Goal: Book appointment/travel/reservation: Book appointment/travel/reservation

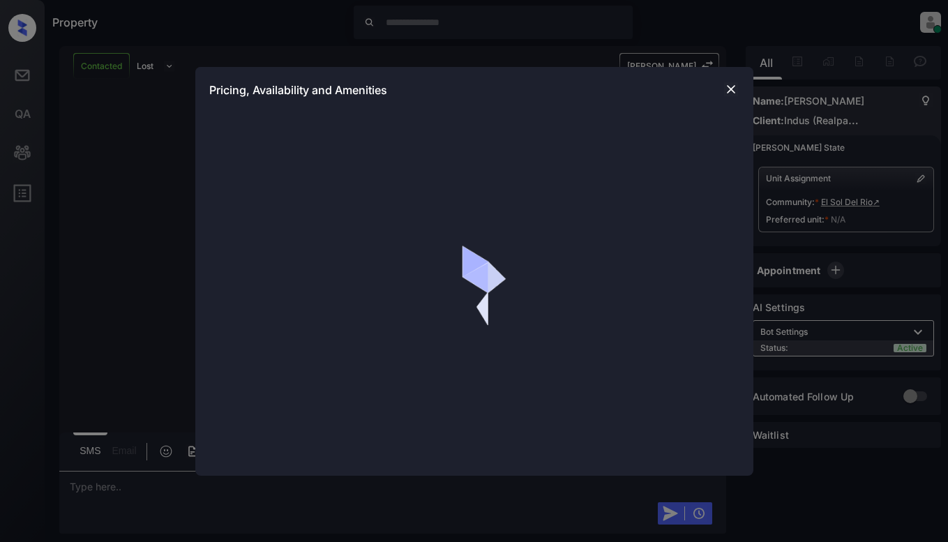
scroll to position [1532, 0]
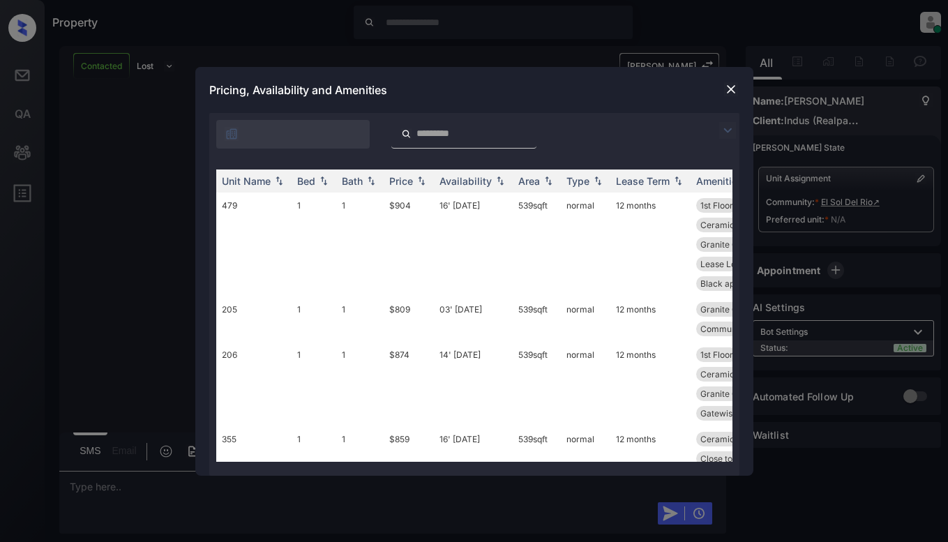
click at [725, 134] on img at bounding box center [727, 130] width 17 height 17
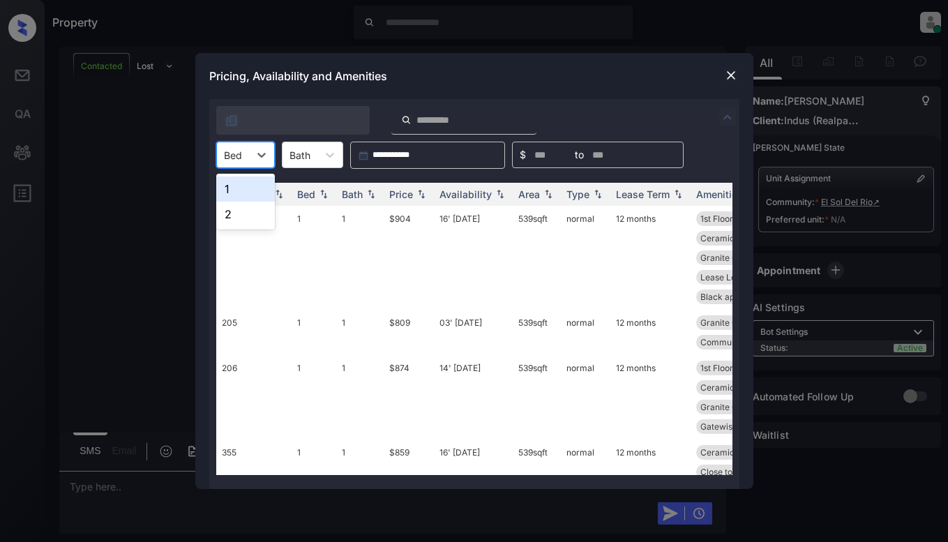
click at [239, 154] on div at bounding box center [233, 155] width 18 height 15
click at [235, 190] on div "1" at bounding box center [245, 188] width 59 height 25
click at [413, 193] on div "Price" at bounding box center [401, 194] width 24 height 12
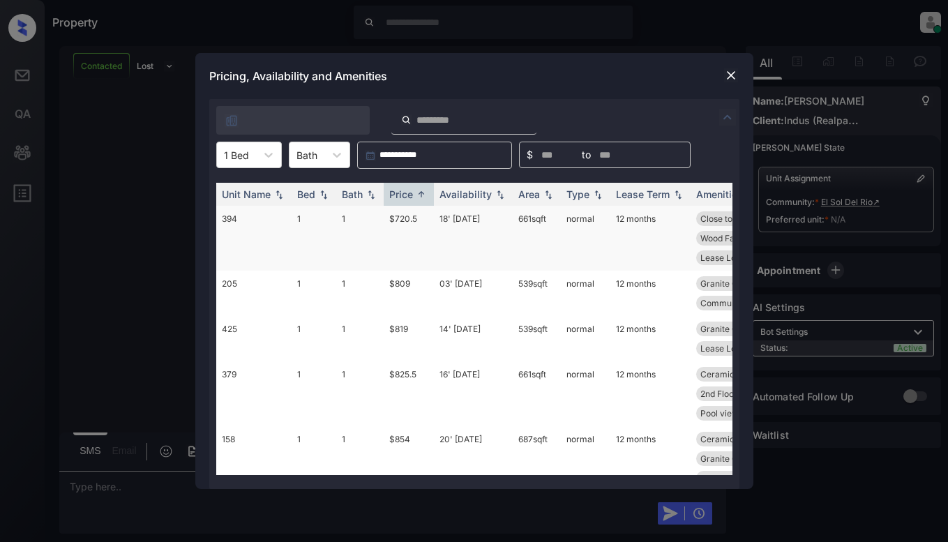
click at [411, 230] on td "$720.5" at bounding box center [409, 238] width 50 height 65
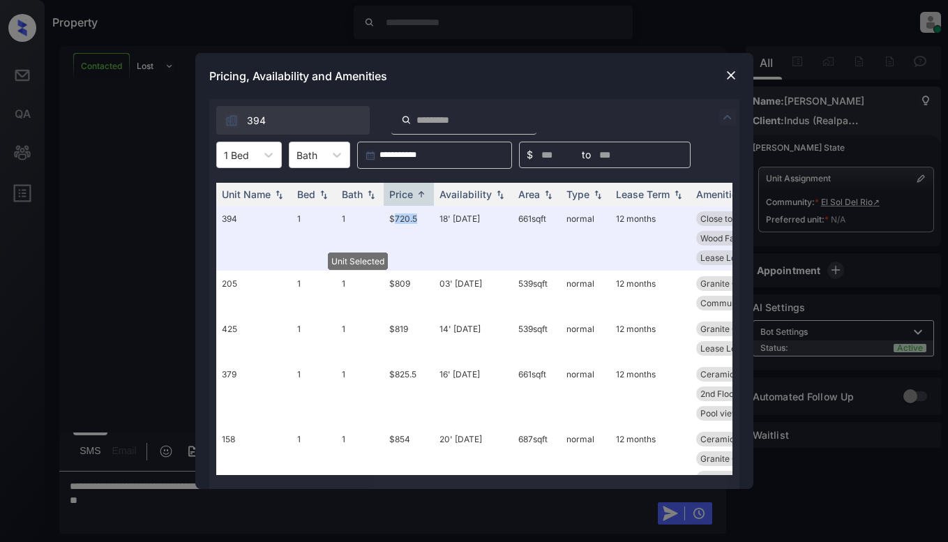
click at [730, 76] on img at bounding box center [731, 75] width 14 height 14
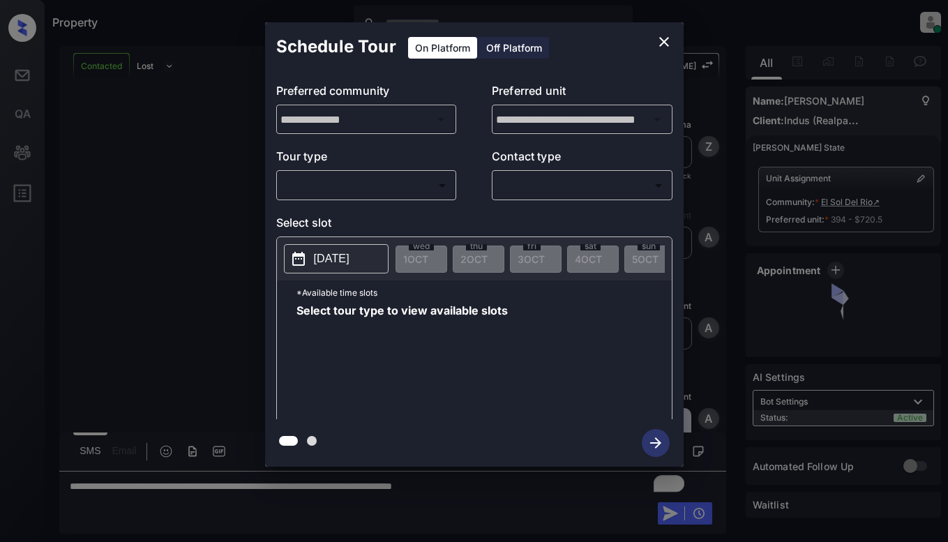
scroll to position [695, 0]
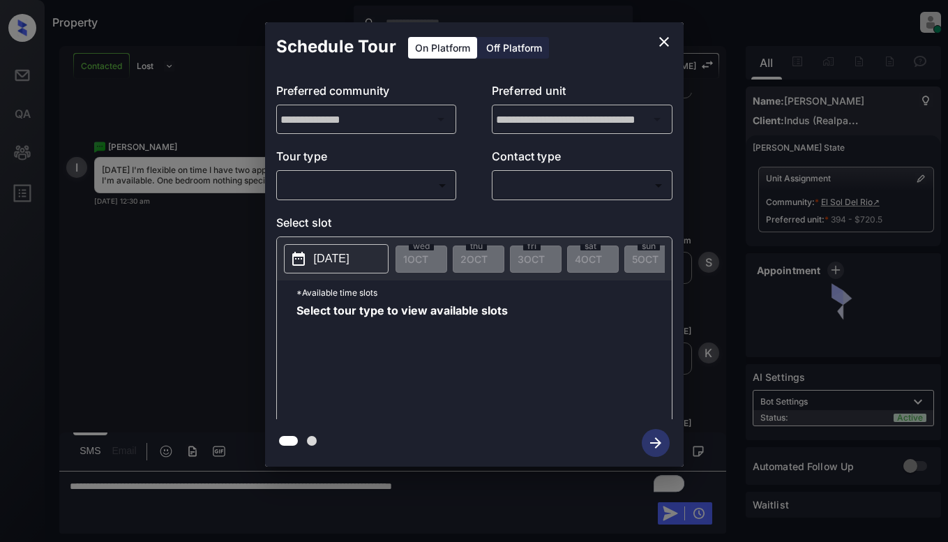
click at [353, 190] on body "Property Dominic Ceralde Online Set yourself offline Set yourself on break Prof…" at bounding box center [474, 271] width 948 height 542
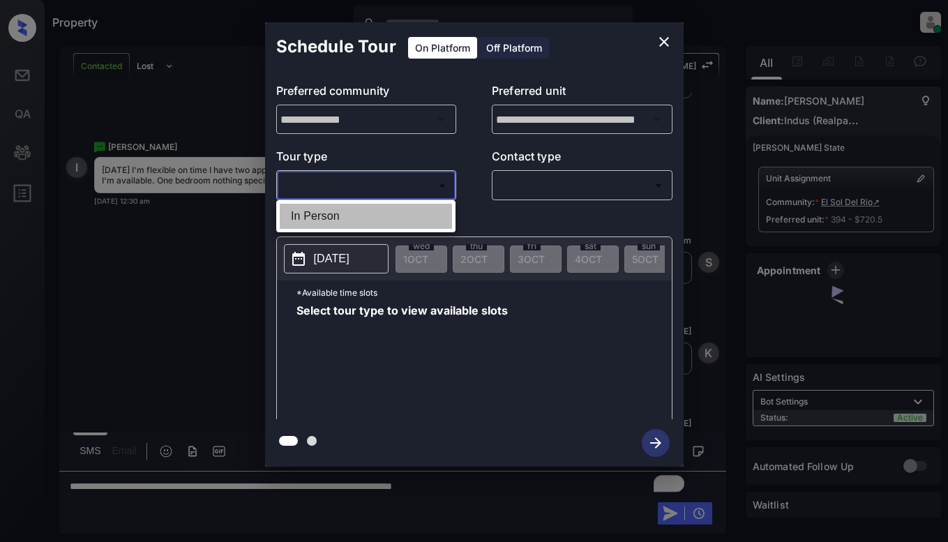
click at [347, 223] on li "In Person" at bounding box center [366, 216] width 172 height 25
type input "********"
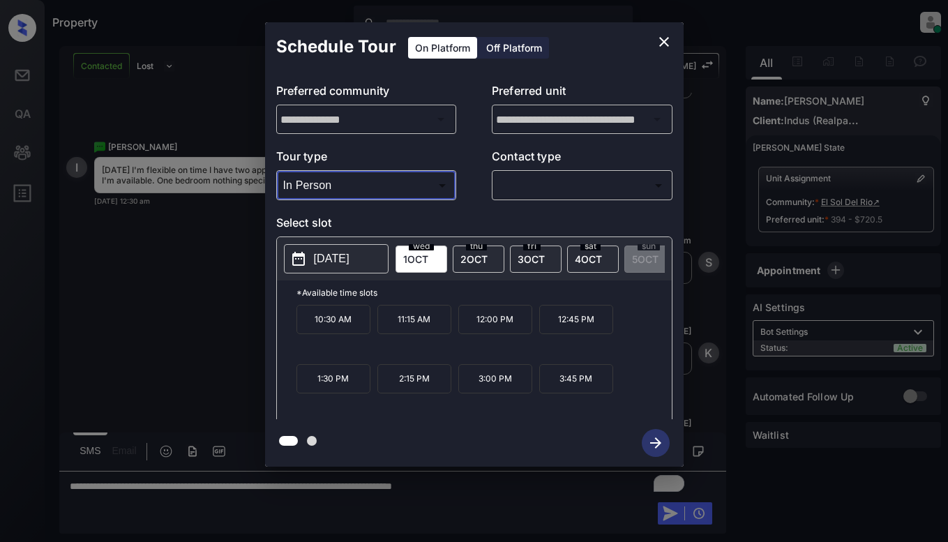
click at [668, 47] on icon "close" at bounding box center [664, 41] width 17 height 17
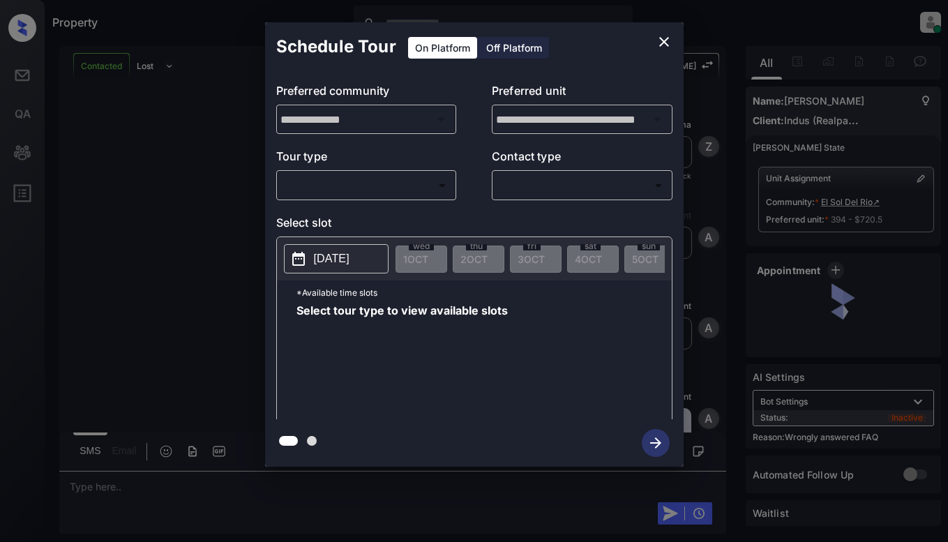
scroll to position [2798, 0]
click at [428, 184] on body "Property Dominic Ceralde Online Set yourself offline Set yourself on break Prof…" at bounding box center [474, 271] width 948 height 542
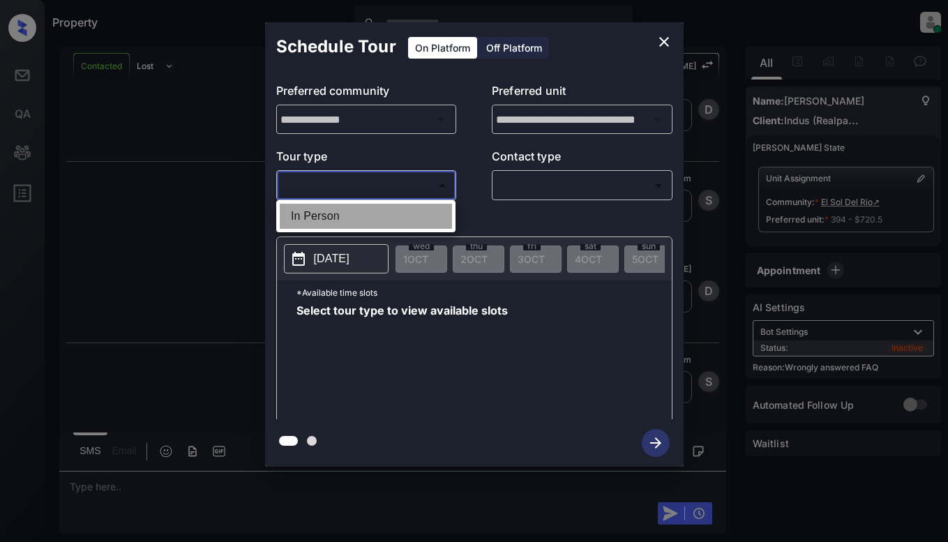
click at [423, 214] on li "In Person" at bounding box center [366, 216] width 172 height 25
type input "********"
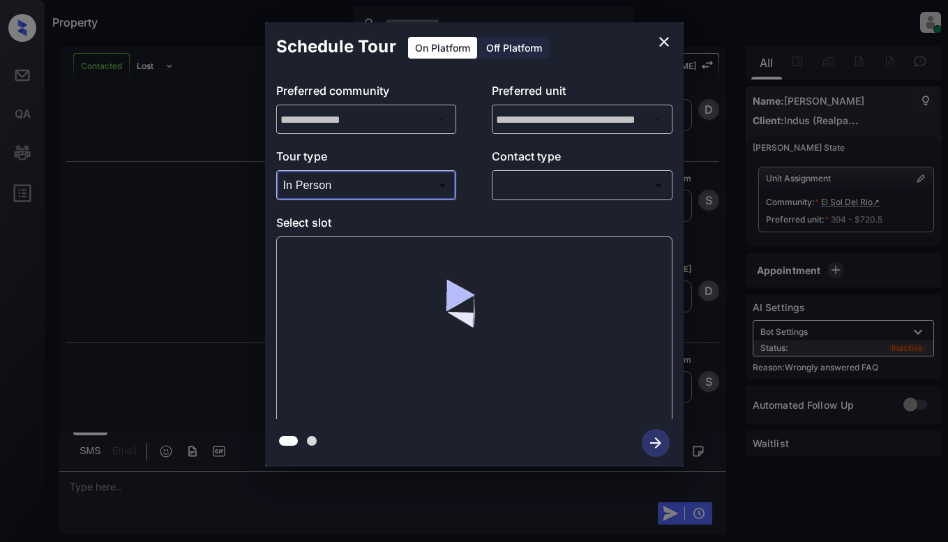
click at [545, 188] on body "Property Dominic Ceralde Online Set yourself offline Set yourself on break Prof…" at bounding box center [474, 271] width 948 height 542
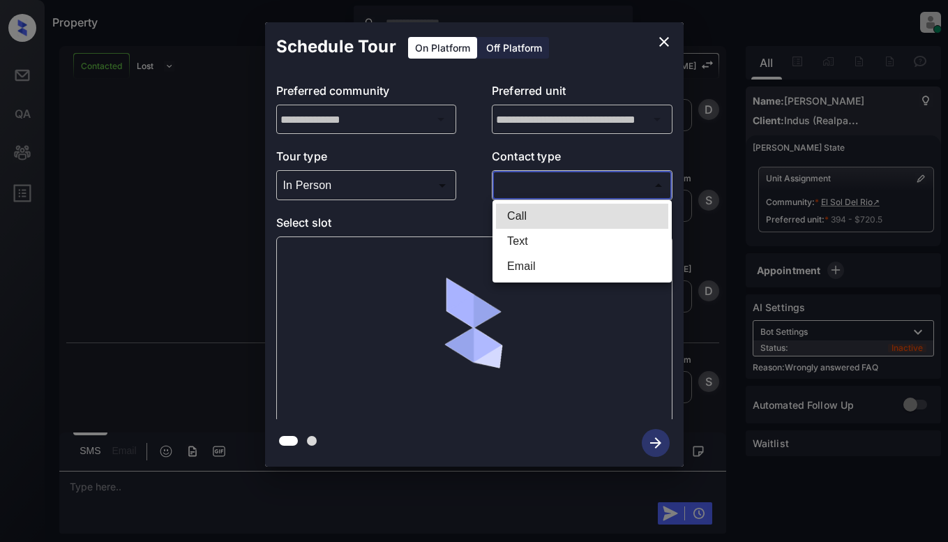
click at [535, 237] on li "Text" at bounding box center [582, 241] width 172 height 25
type input "****"
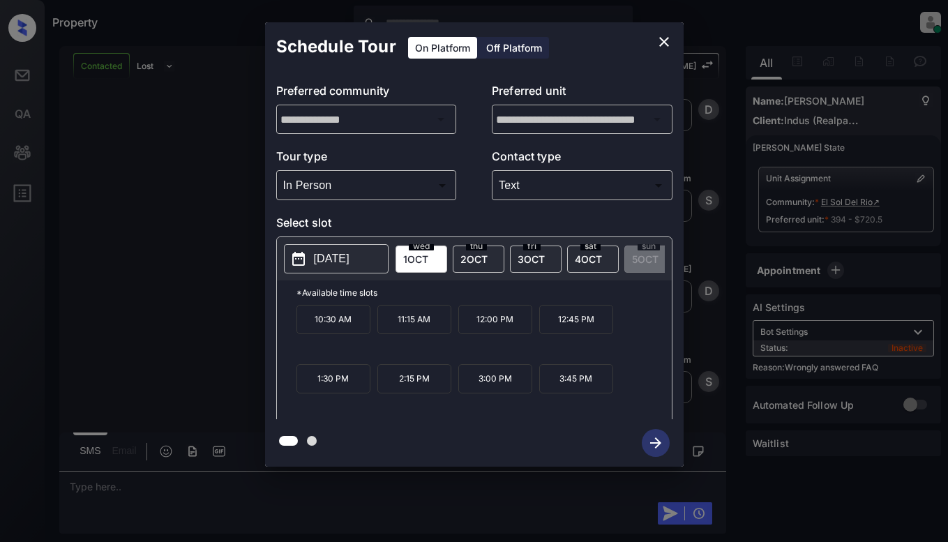
click at [485, 330] on p "12:00 PM" at bounding box center [495, 319] width 74 height 29
click at [656, 435] on icon "button" at bounding box center [656, 443] width 28 height 28
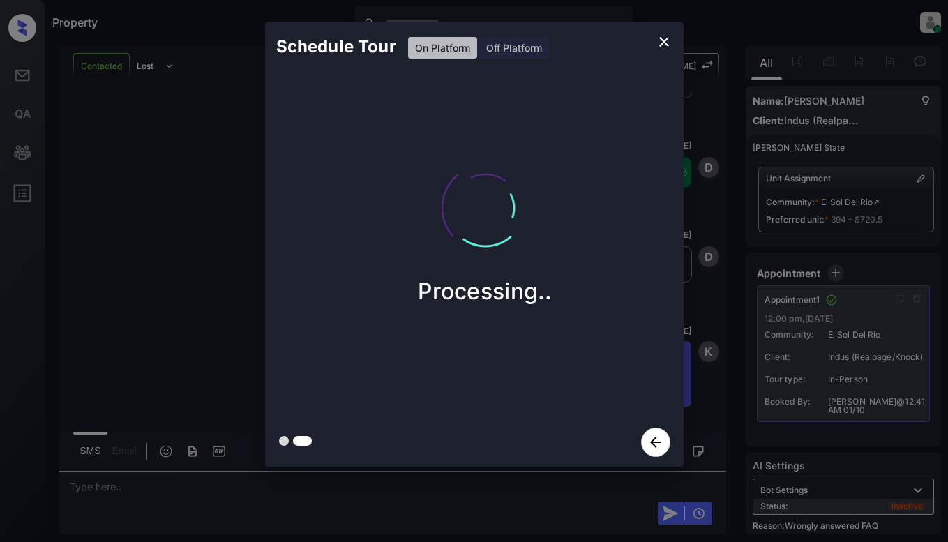
scroll to position [3107, 0]
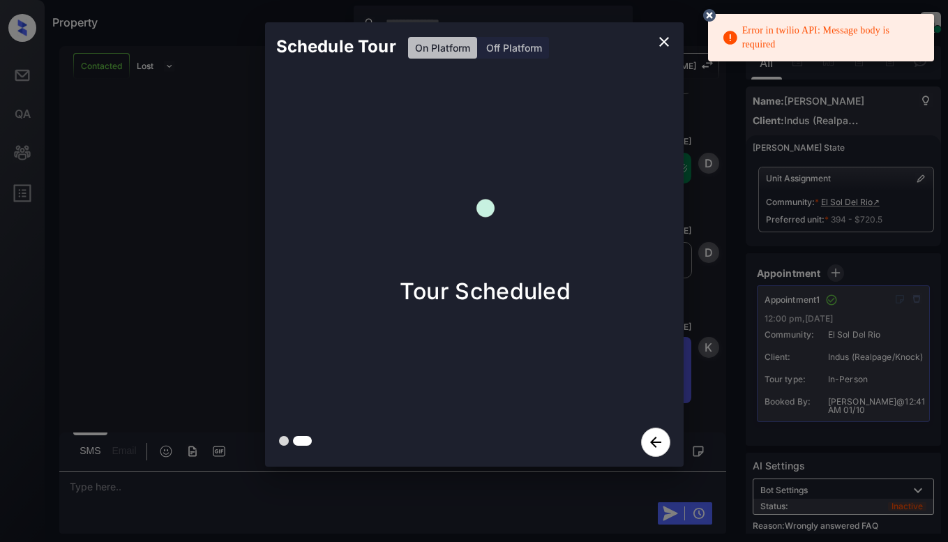
click at [192, 163] on div "Schedule Tour On Platform Off Platform Tour Scheduled" at bounding box center [474, 244] width 948 height 489
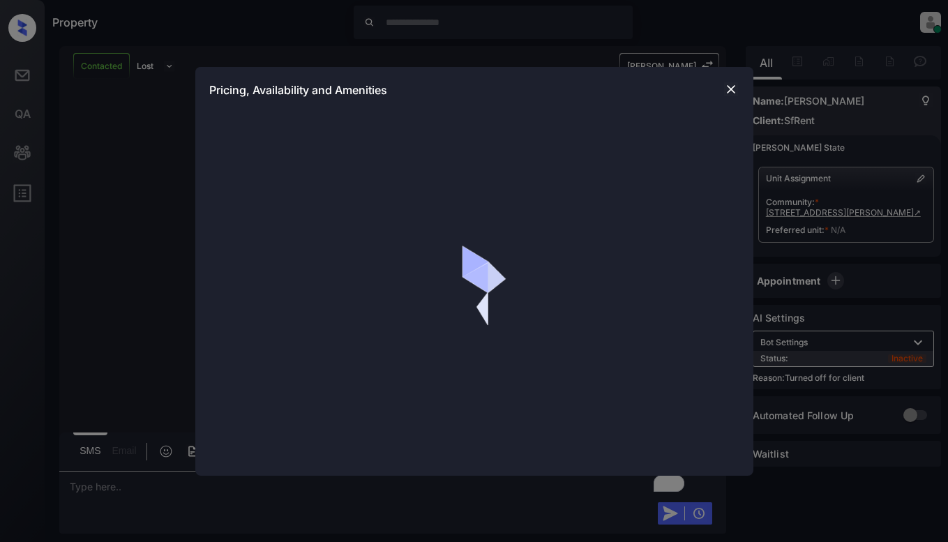
scroll to position [1329, 0]
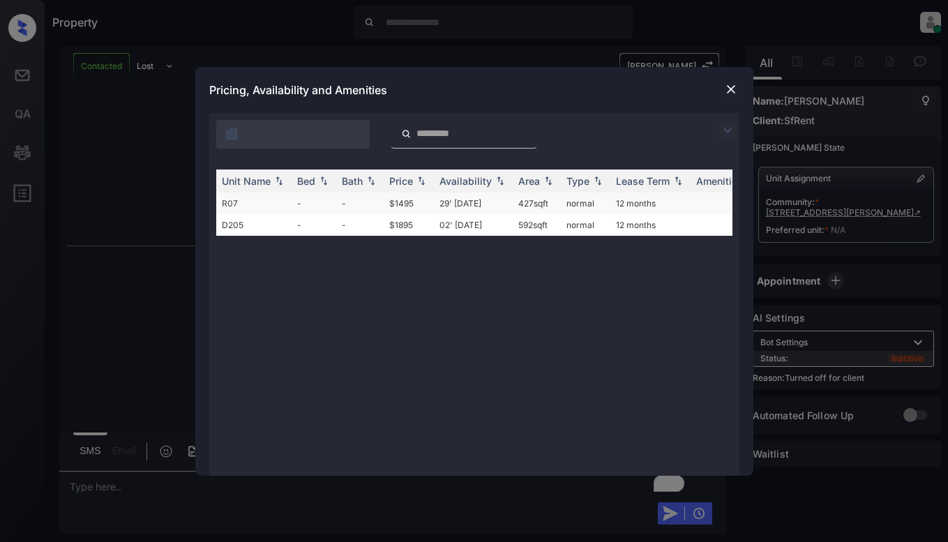
click at [415, 198] on td "$1495" at bounding box center [409, 204] width 50 height 22
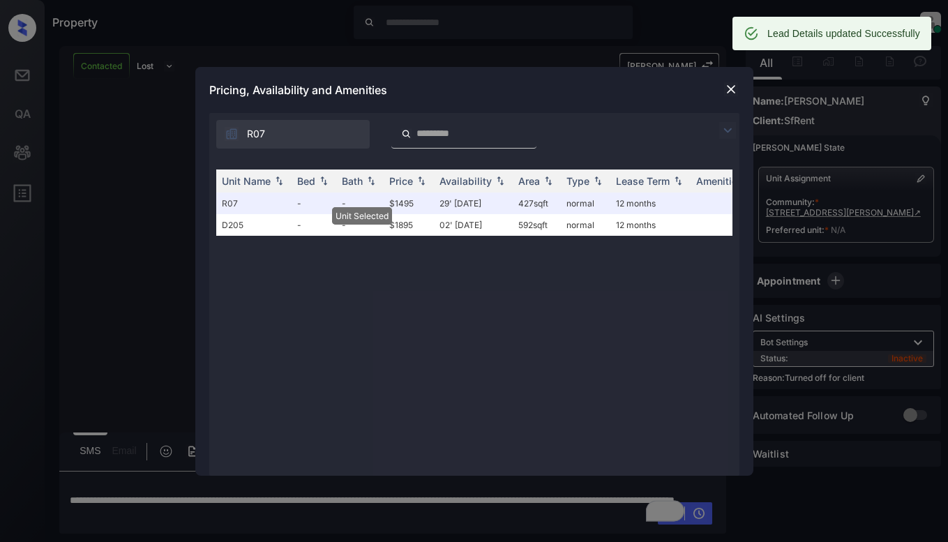
click at [724, 86] on img at bounding box center [731, 89] width 14 height 14
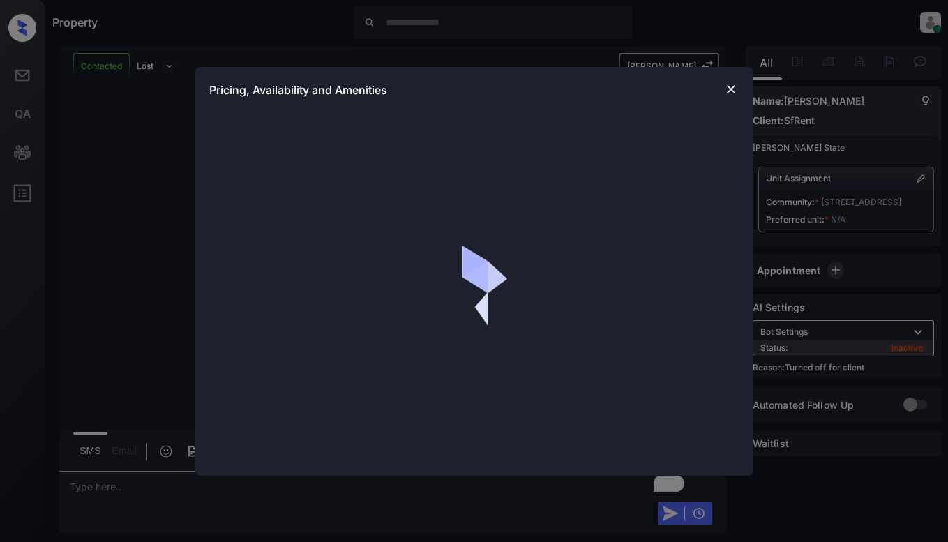
scroll to position [1671, 0]
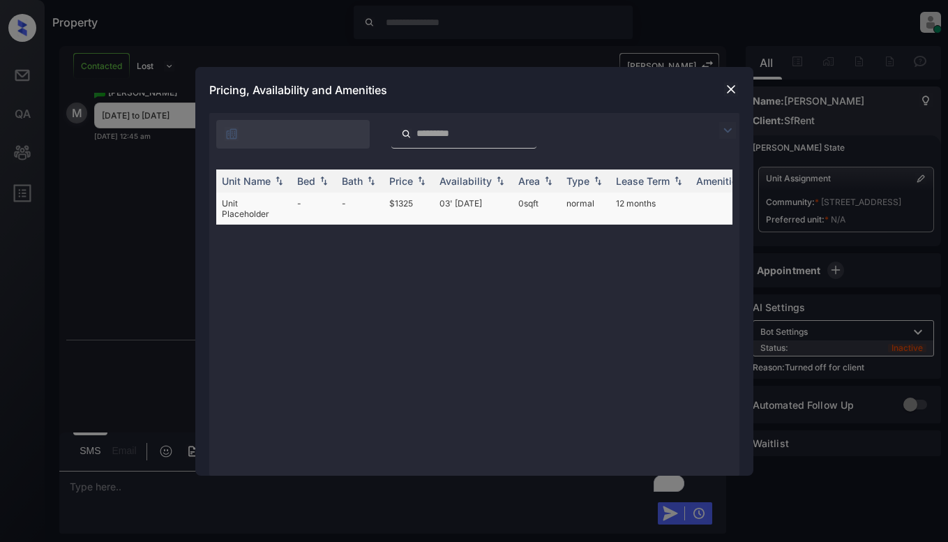
click at [419, 206] on td "$1325" at bounding box center [409, 209] width 50 height 32
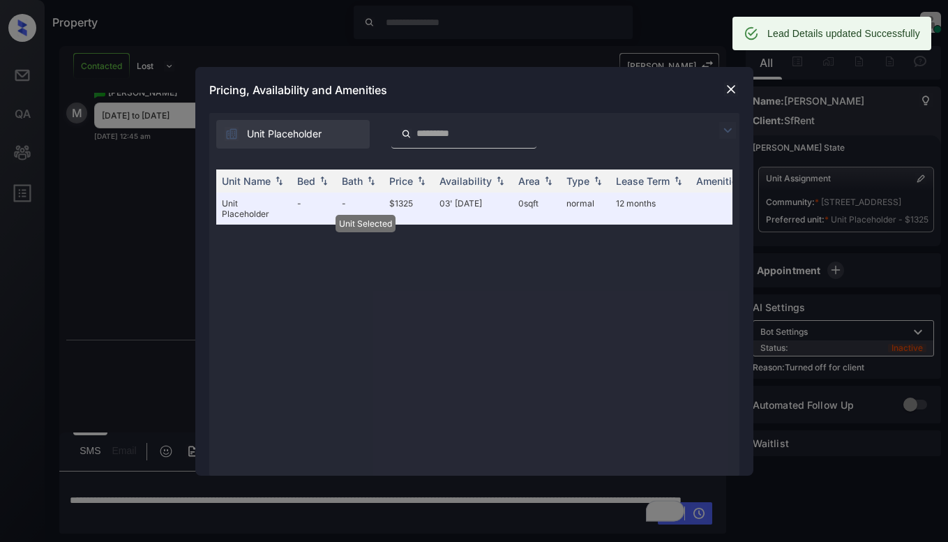
click at [732, 88] on img at bounding box center [731, 89] width 14 height 14
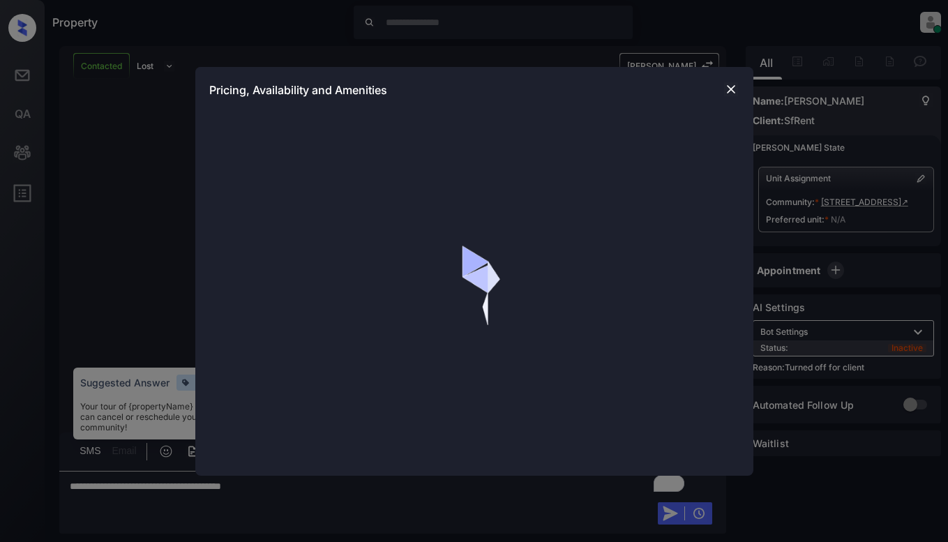
scroll to position [2041, 0]
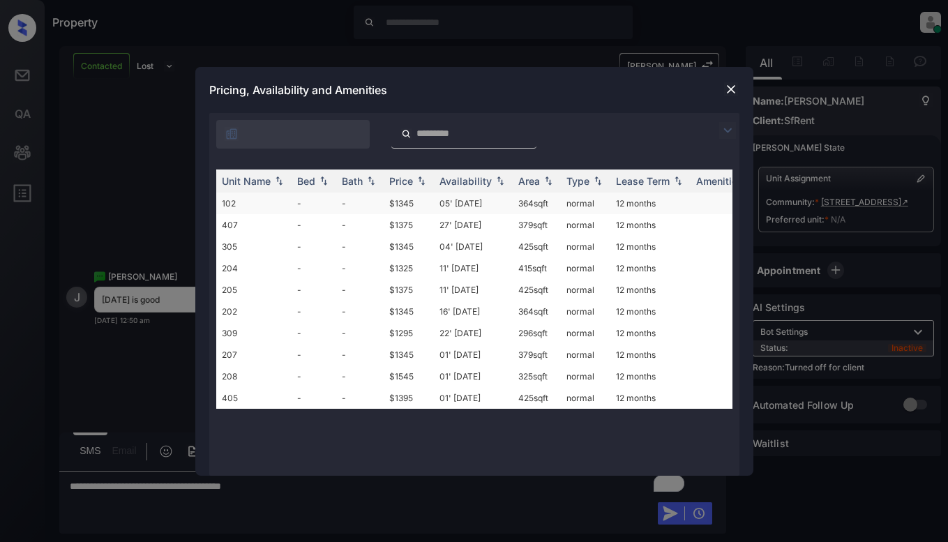
click at [386, 204] on td "$1345" at bounding box center [409, 204] width 50 height 22
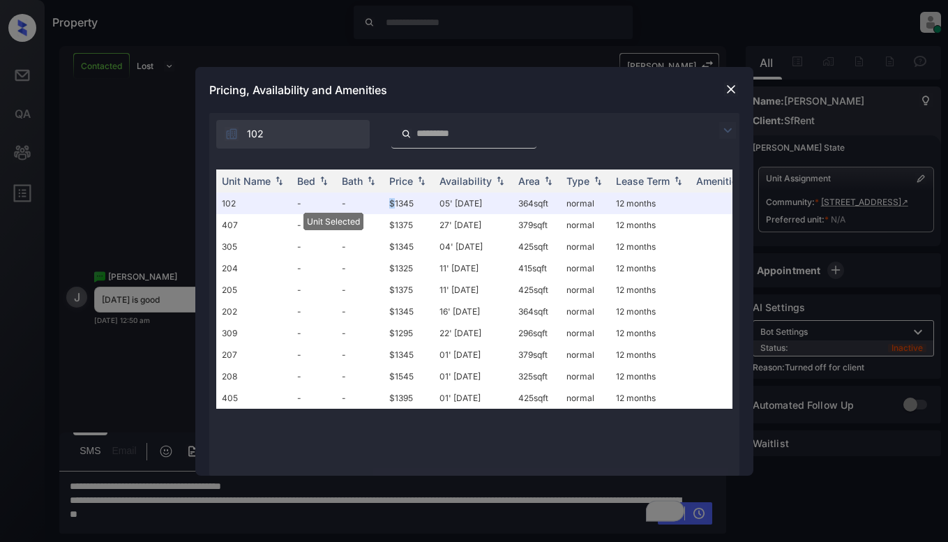
click at [732, 87] on img at bounding box center [731, 89] width 14 height 14
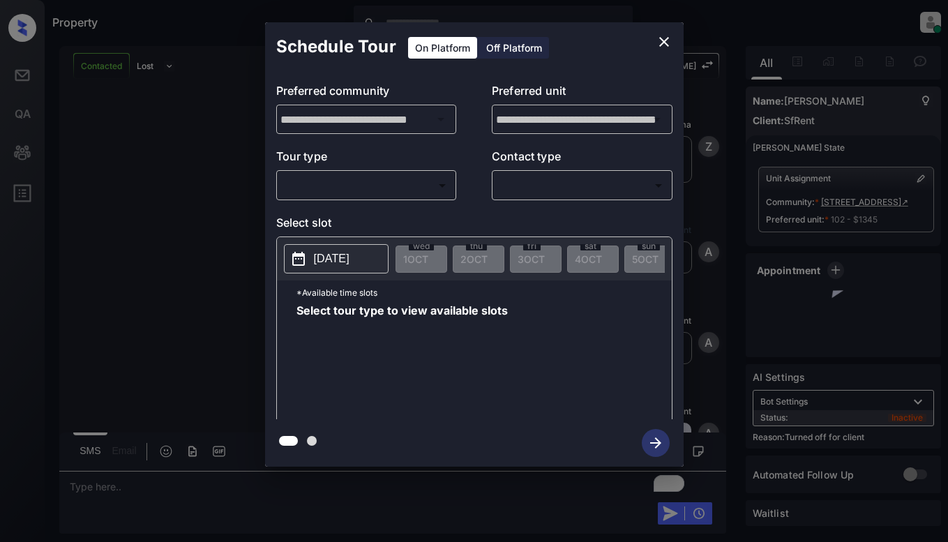
scroll to position [2222, 0]
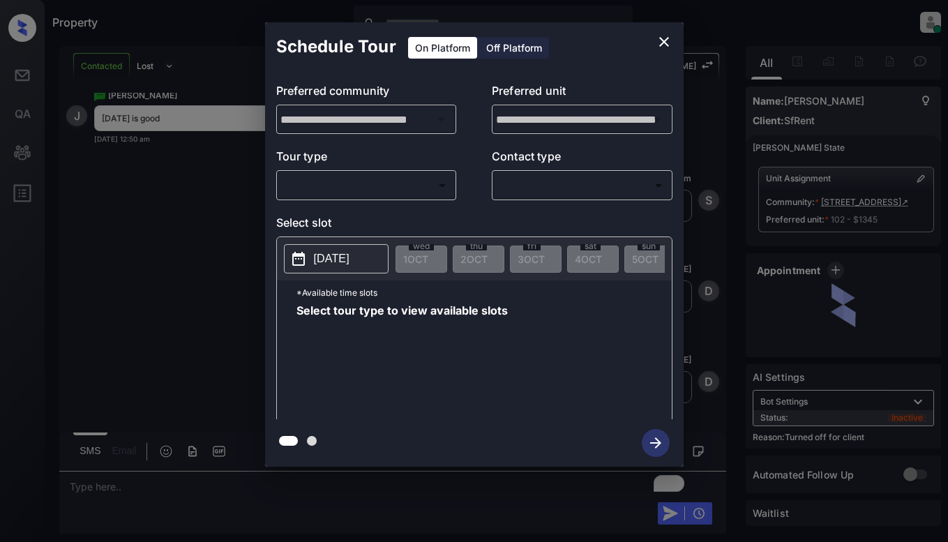
click at [516, 46] on div "Off Platform" at bounding box center [514, 48] width 70 height 22
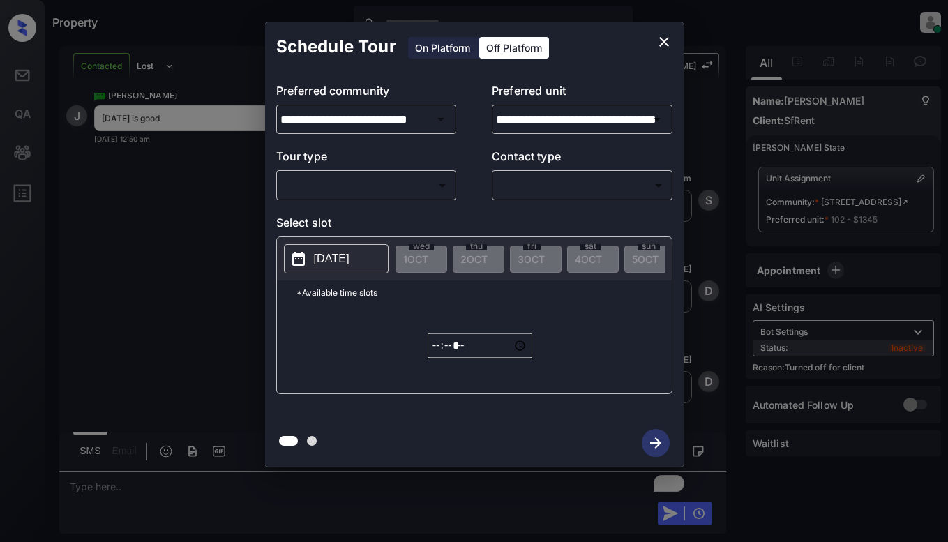
click at [422, 190] on body "Property Dominic Ceralde Online Set yourself offline Set yourself on break Prof…" at bounding box center [474, 271] width 948 height 542
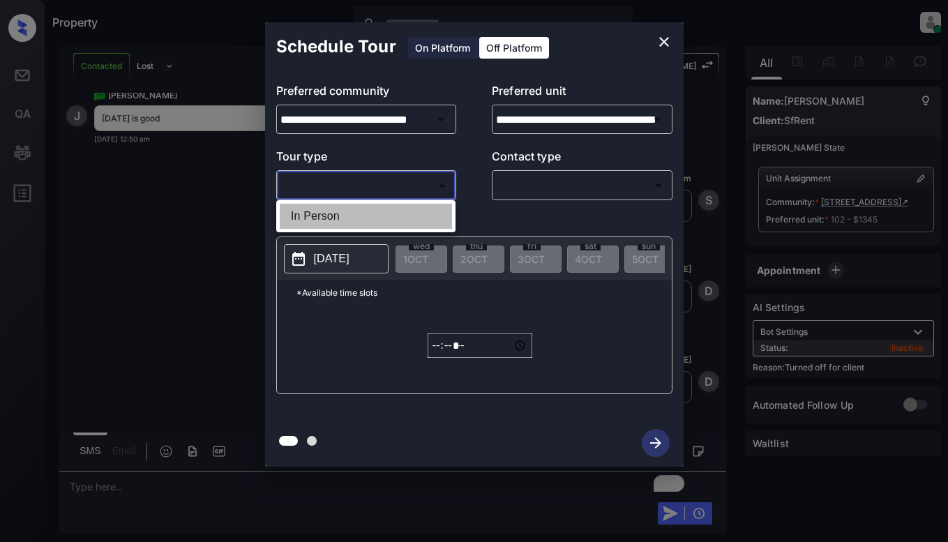
click at [418, 216] on li "In Person" at bounding box center [366, 216] width 172 height 25
type input "********"
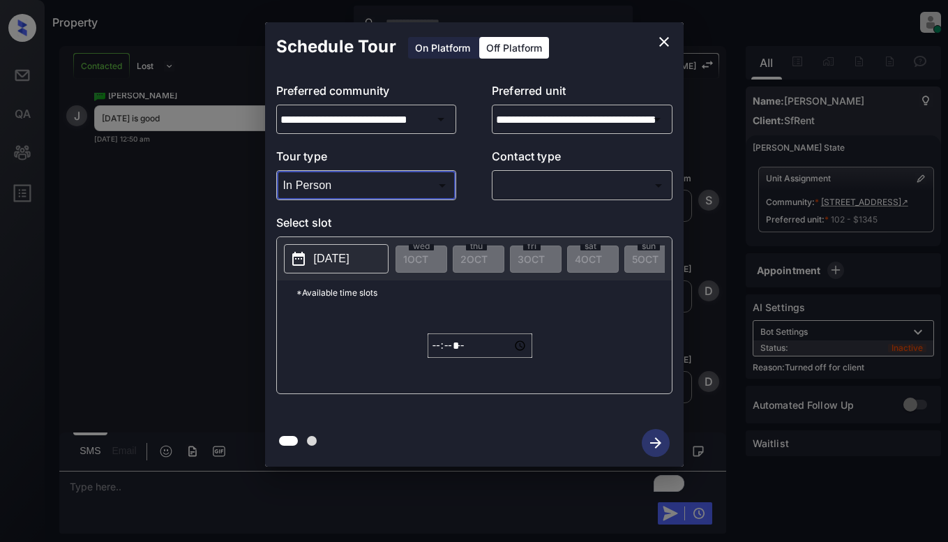
click at [564, 174] on body "Property Dominic Ceralde Online Set yourself offline Set yourself on break Prof…" at bounding box center [474, 271] width 948 height 542
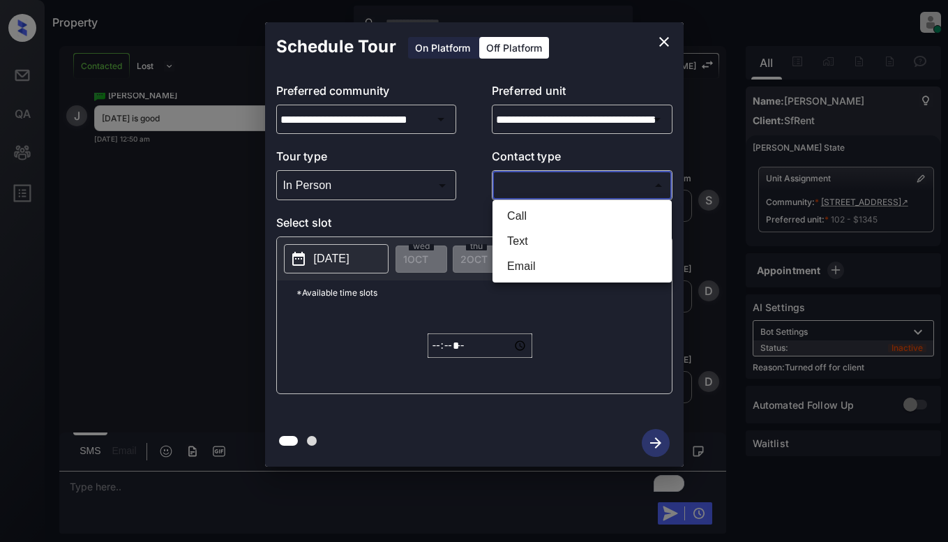
click at [550, 237] on li "Text" at bounding box center [582, 241] width 172 height 25
type input "****"
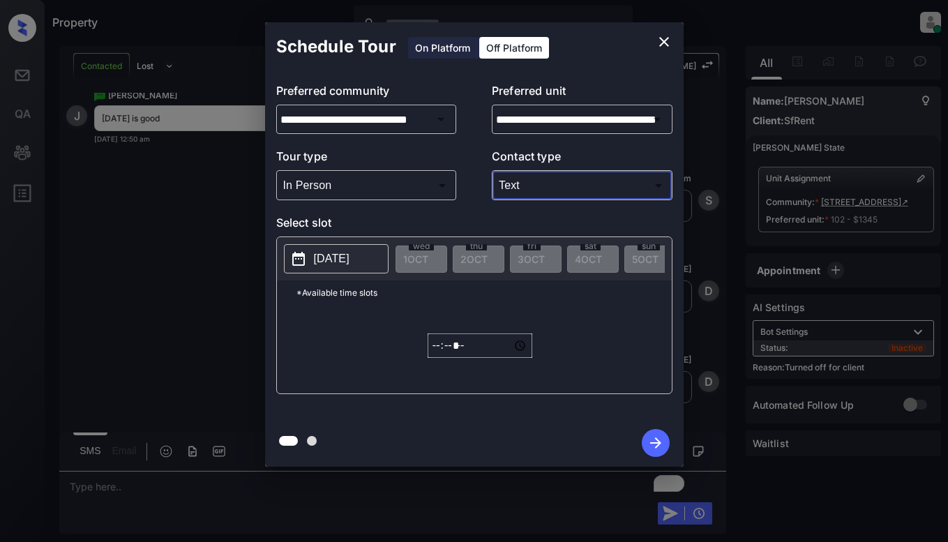
click at [349, 250] on p "[DATE]" at bounding box center [332, 258] width 36 height 17
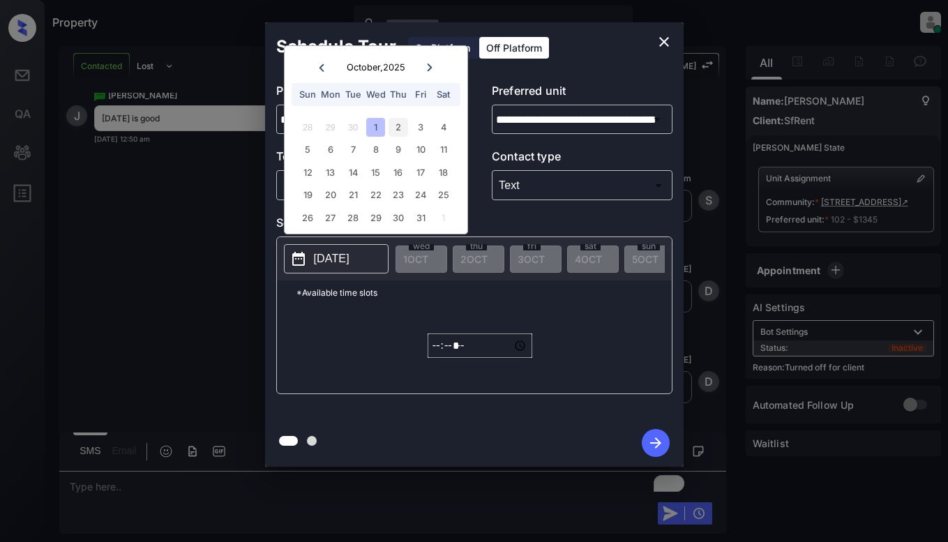
click at [399, 128] on div "2" at bounding box center [398, 127] width 19 height 19
click at [438, 354] on input "*****" at bounding box center [480, 345] width 105 height 24
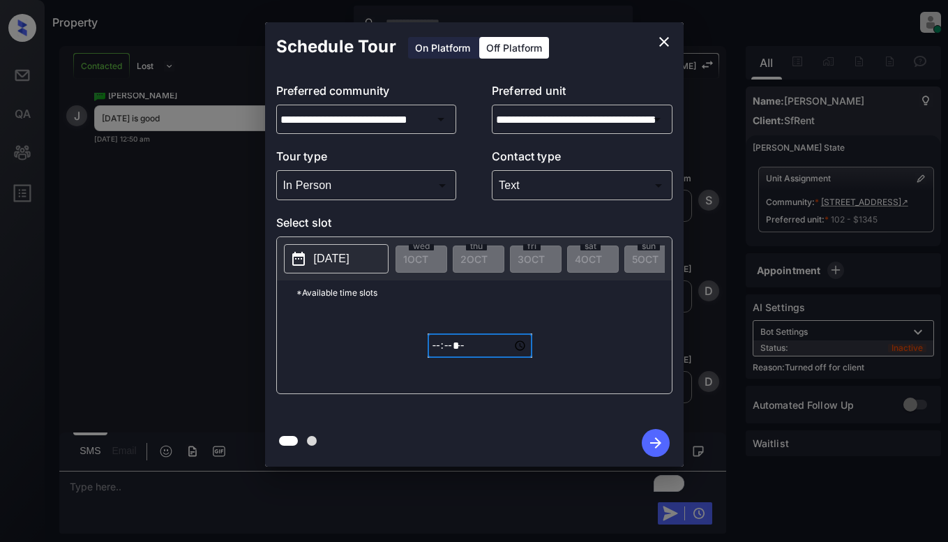
type input "*****"
click at [652, 437] on icon "button" at bounding box center [656, 443] width 28 height 28
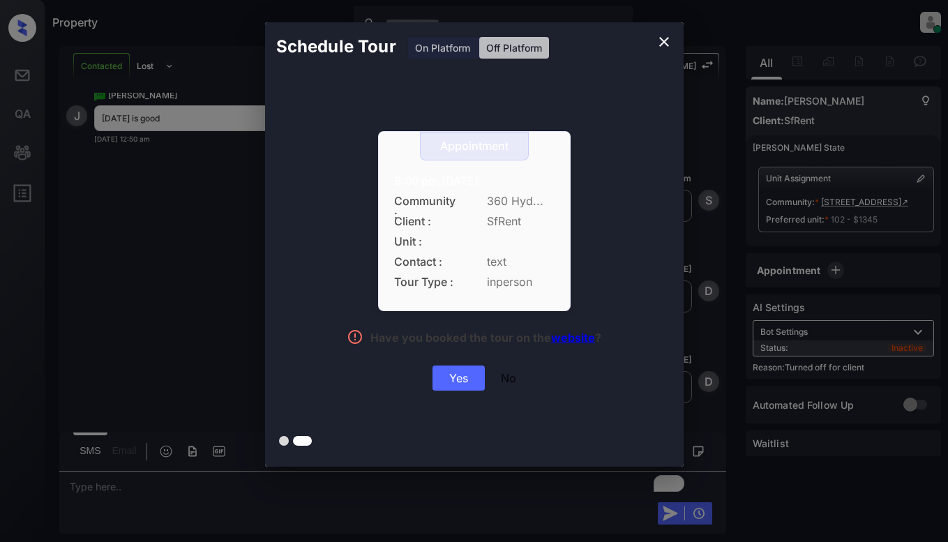
click at [451, 379] on div "Yes" at bounding box center [458, 378] width 52 height 25
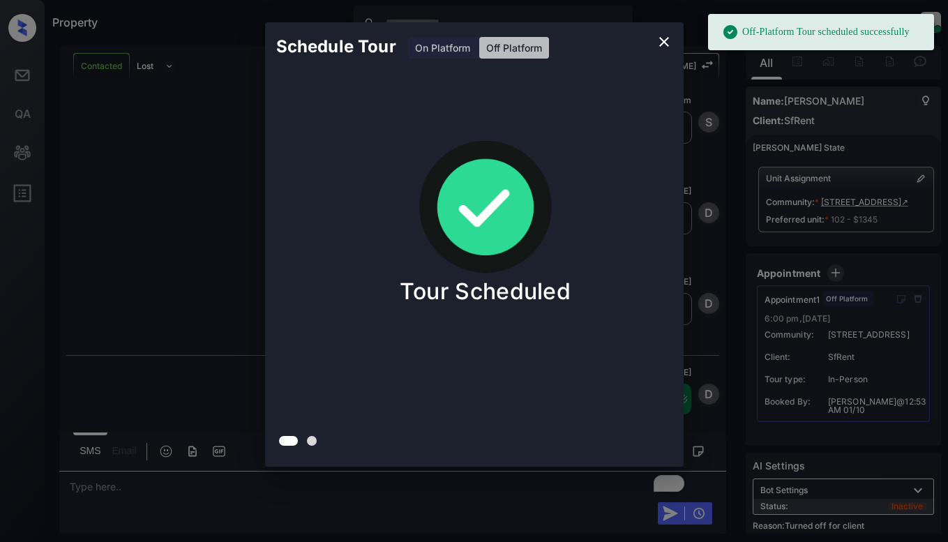
scroll to position [2312, 0]
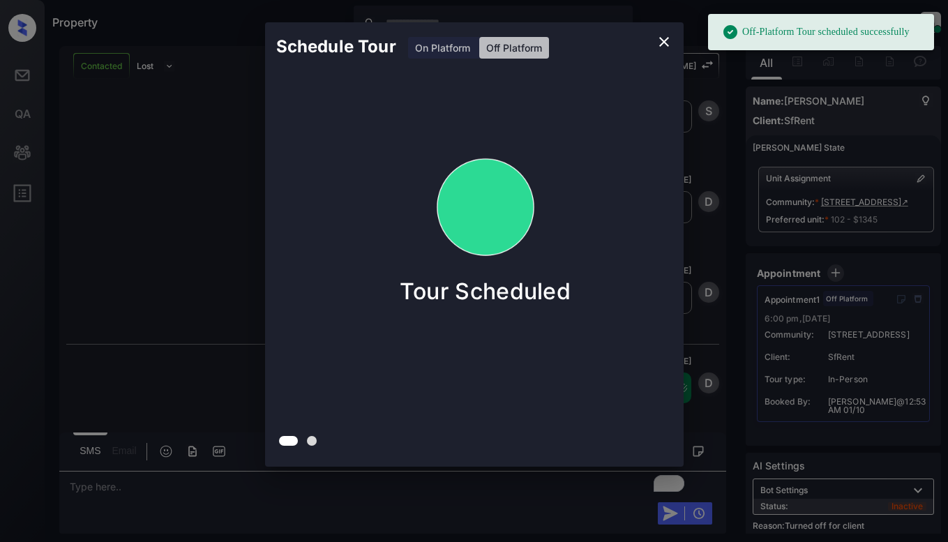
click at [165, 177] on div "Schedule Tour On Platform Off Platform Tour Scheduled" at bounding box center [474, 244] width 948 height 489
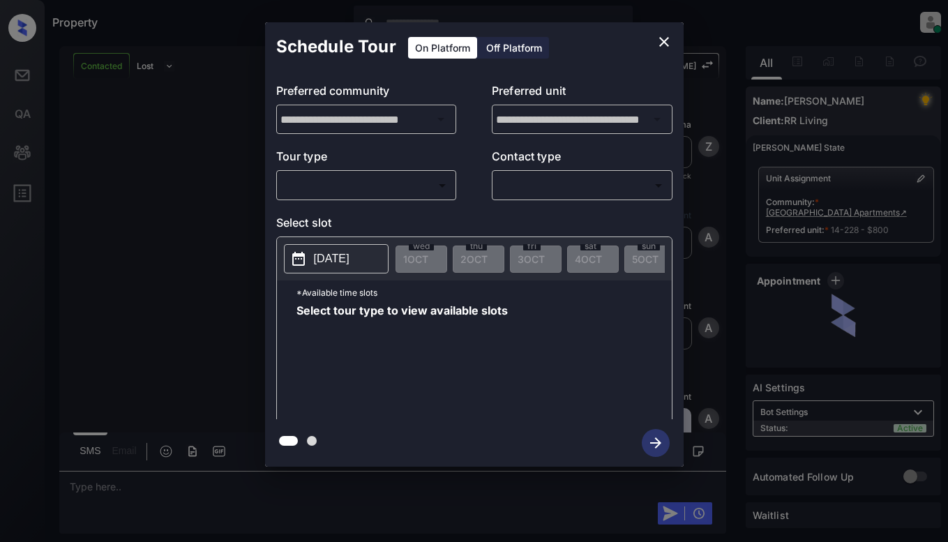
scroll to position [2123, 0]
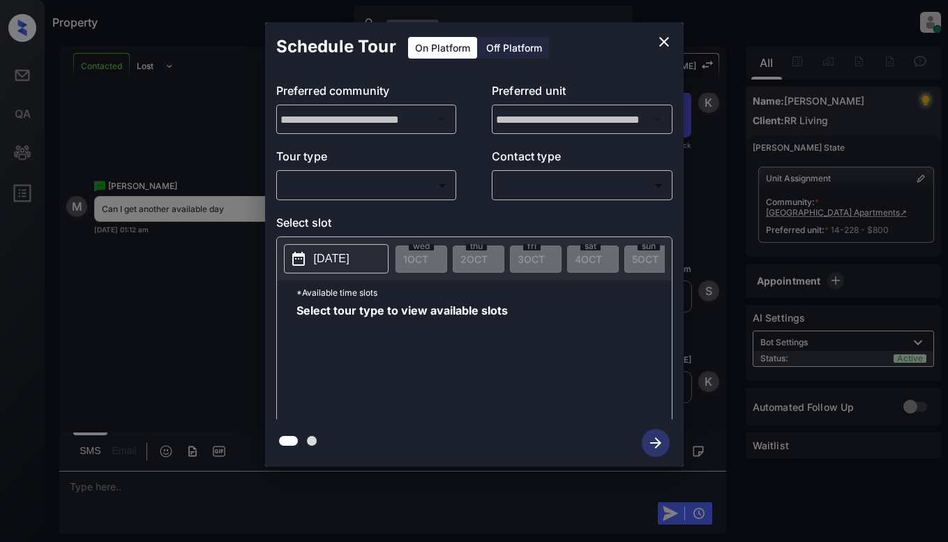
click at [340, 182] on body "Property [PERSON_NAME] Online Set yourself offline Set yourself on break Profil…" at bounding box center [474, 271] width 948 height 542
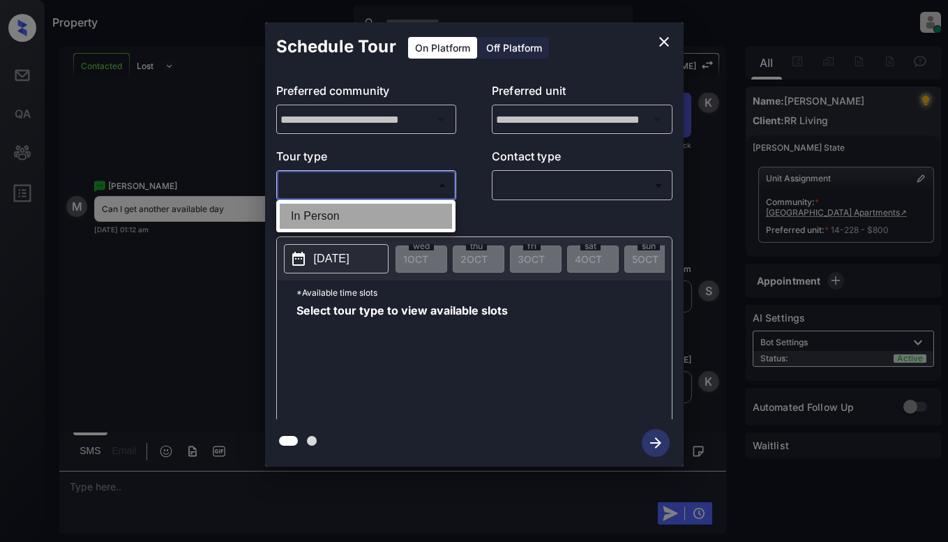
click at [342, 215] on li "In Person" at bounding box center [366, 216] width 172 height 25
type input "********"
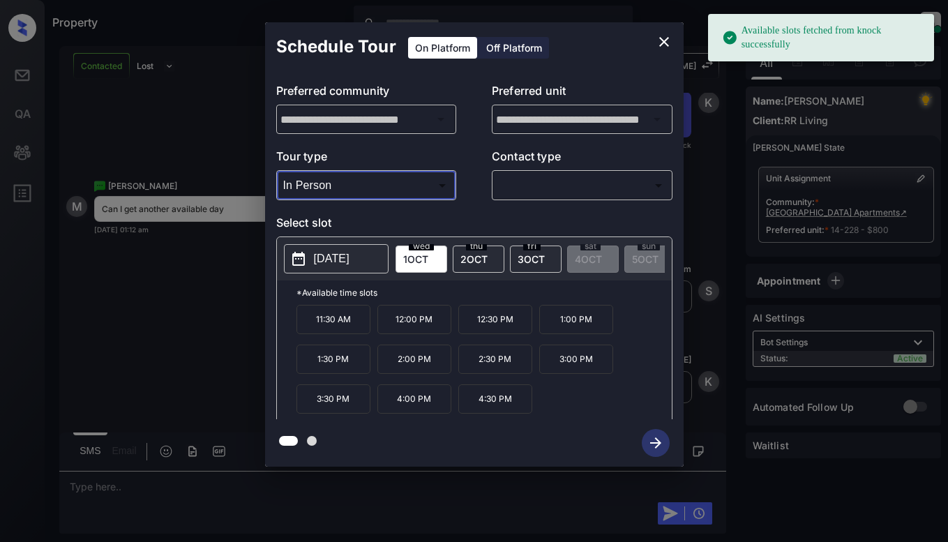
click at [337, 243] on div "[DATE] 1 OCT [DATE] [DATE] [DATE] [DATE] [DATE] [DATE] [DATE] [DATE] [DATE] [DA…" at bounding box center [474, 258] width 395 height 43
click at [344, 261] on p "[DATE]" at bounding box center [332, 258] width 36 height 17
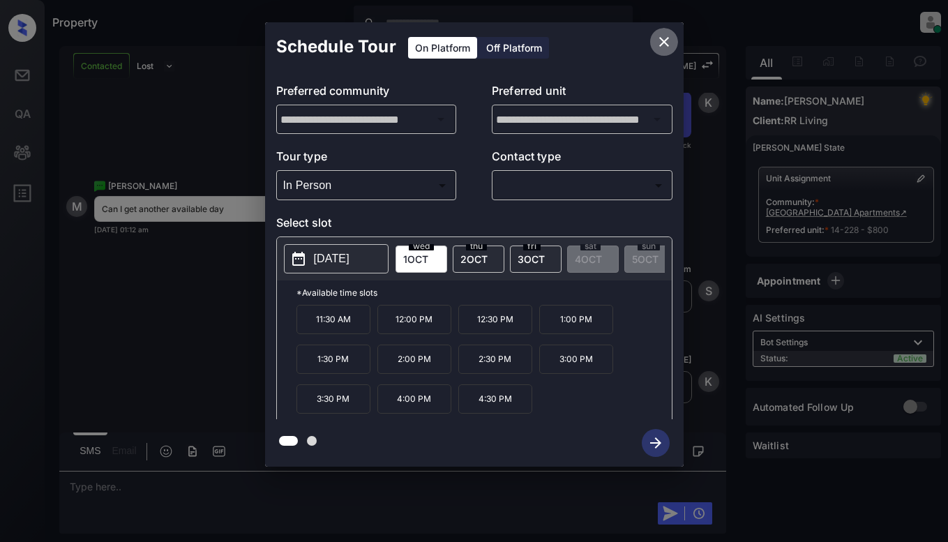
click at [668, 45] on icon "close" at bounding box center [664, 41] width 17 height 17
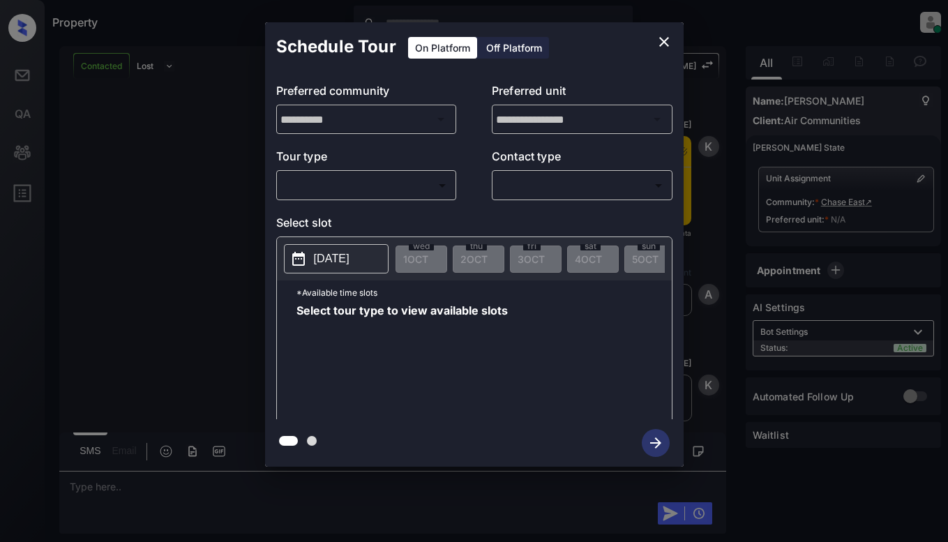
click at [391, 170] on div "Tour type ​ ​" at bounding box center [366, 174] width 181 height 52
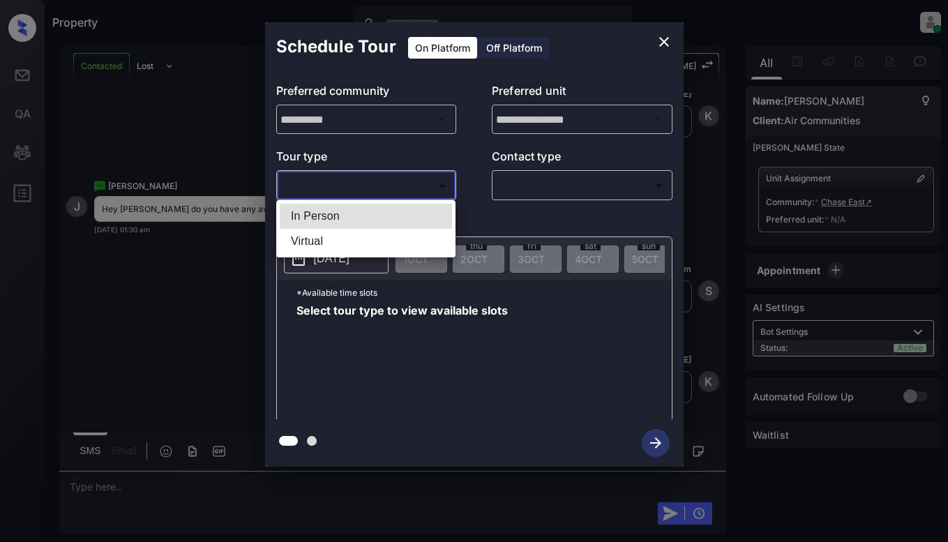
click at [389, 191] on body "Property [PERSON_NAME] Online Set yourself offline Set yourself on break Profil…" at bounding box center [474, 271] width 948 height 542
click at [387, 215] on li "In Person" at bounding box center [366, 216] width 172 height 25
type input "********"
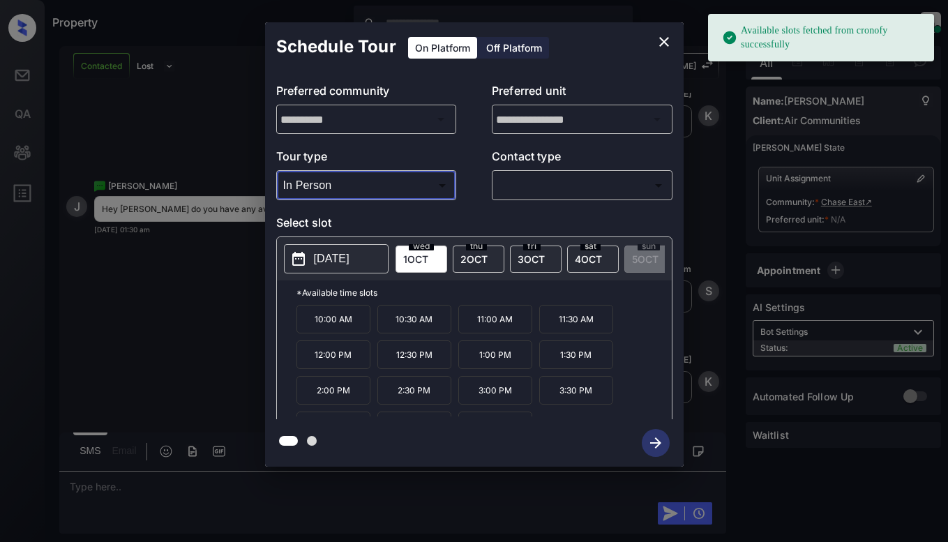
click at [329, 257] on p "2025-10-01" at bounding box center [332, 258] width 36 height 17
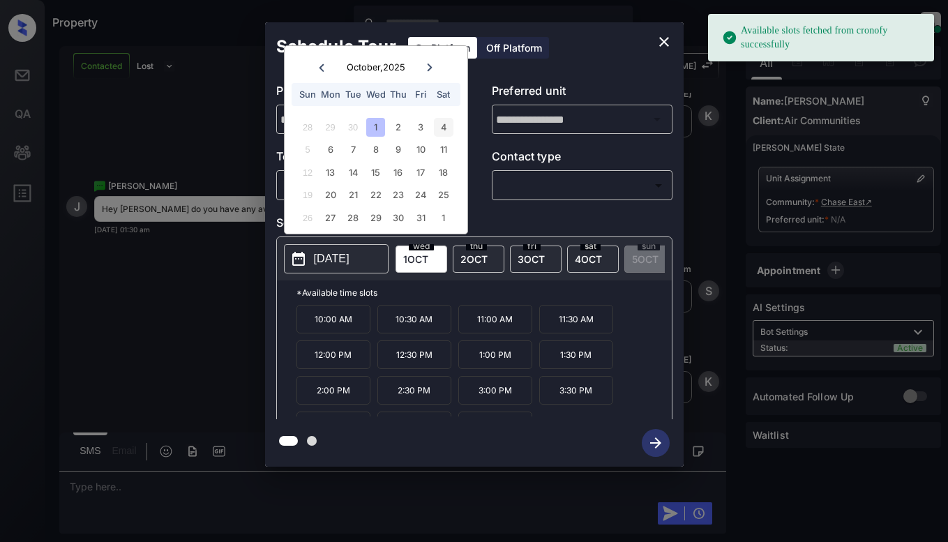
click at [440, 133] on div "4" at bounding box center [443, 127] width 19 height 19
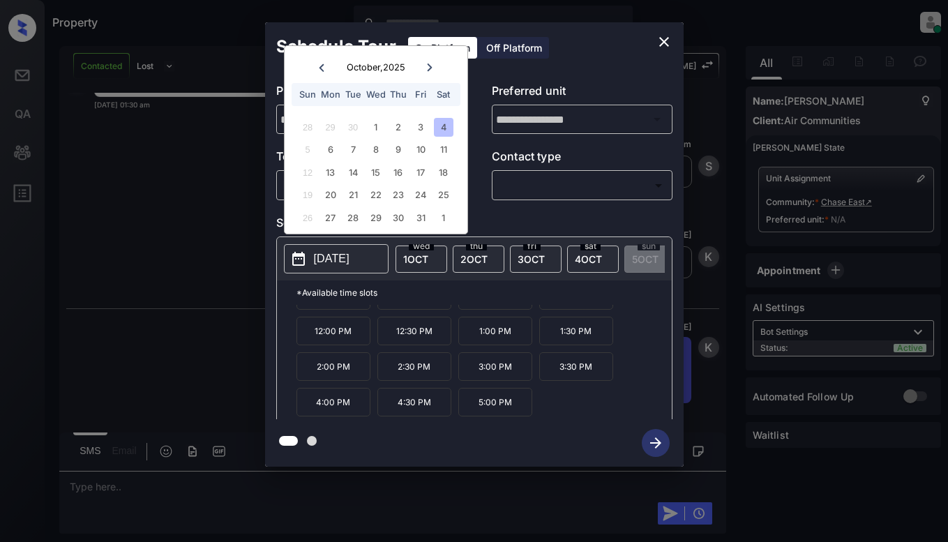
scroll to position [1107, 0]
click at [155, 143] on div "**********" at bounding box center [474, 244] width 948 height 489
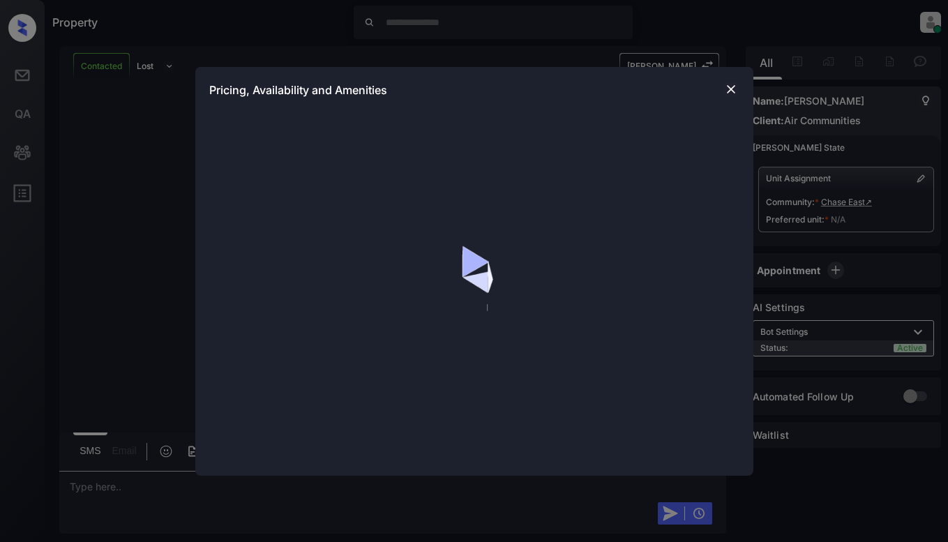
scroll to position [1205, 0]
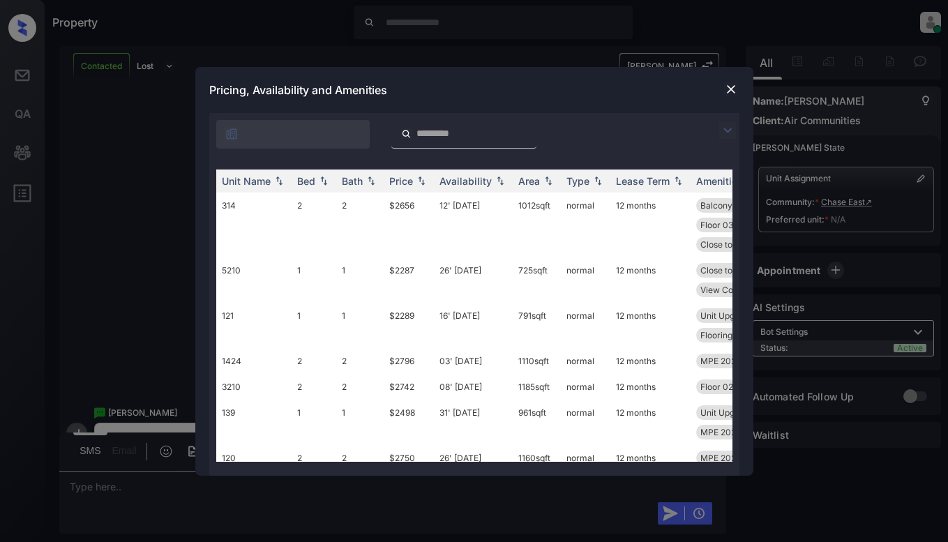
click at [726, 128] on img at bounding box center [727, 130] width 17 height 17
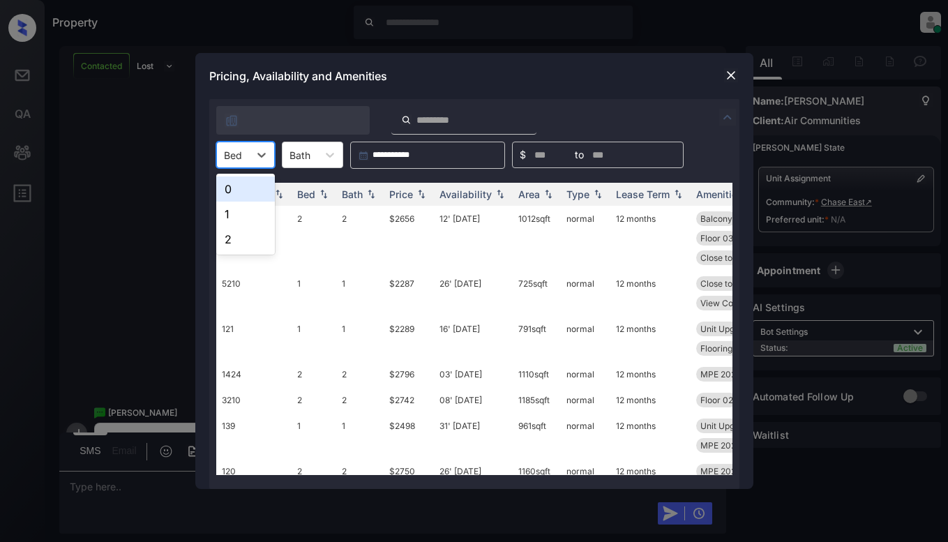
click at [246, 157] on div "Bed" at bounding box center [233, 155] width 32 height 20
click at [234, 211] on div "1" at bounding box center [245, 214] width 59 height 25
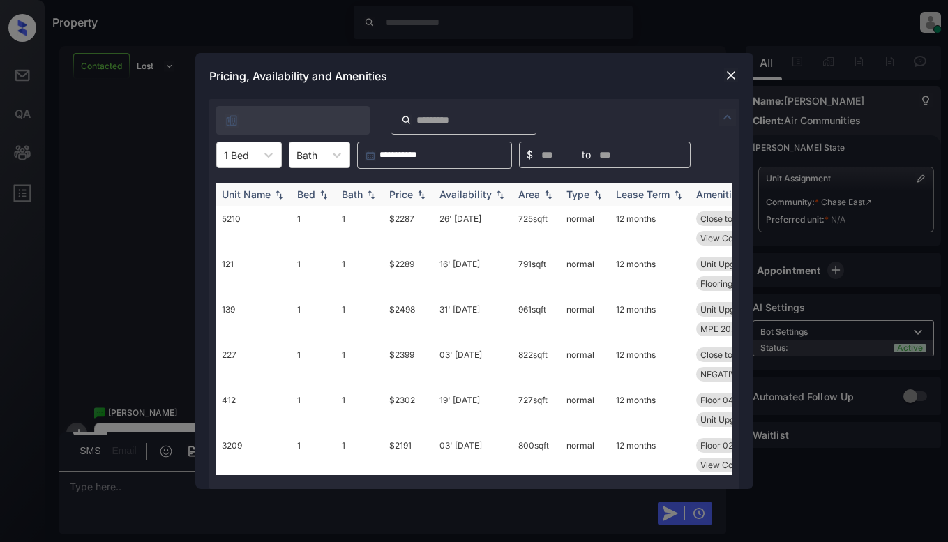
click at [413, 186] on th "Price" at bounding box center [409, 194] width 50 height 23
drag, startPoint x: 413, startPoint y: 186, endPoint x: 423, endPoint y: 215, distance: 30.2
click at [413, 186] on th "Price" at bounding box center [409, 194] width 50 height 23
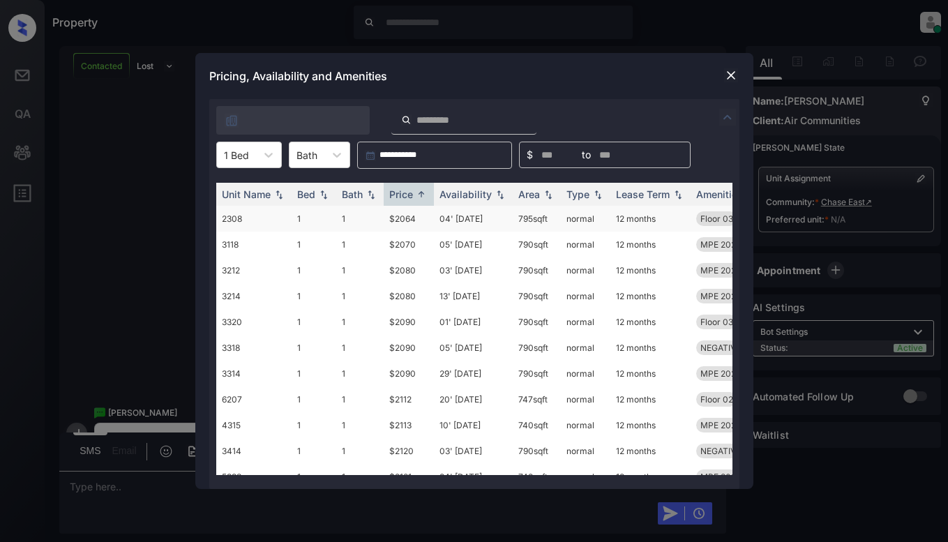
click at [420, 213] on td "$2064" at bounding box center [409, 219] width 50 height 26
click at [419, 213] on td "$2064" at bounding box center [409, 219] width 50 height 26
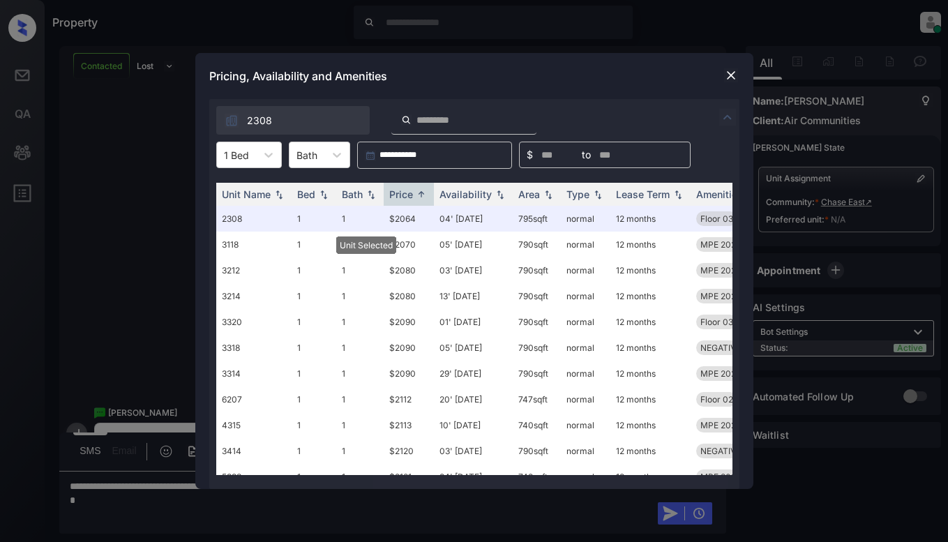
click at [730, 72] on img at bounding box center [731, 75] width 14 height 14
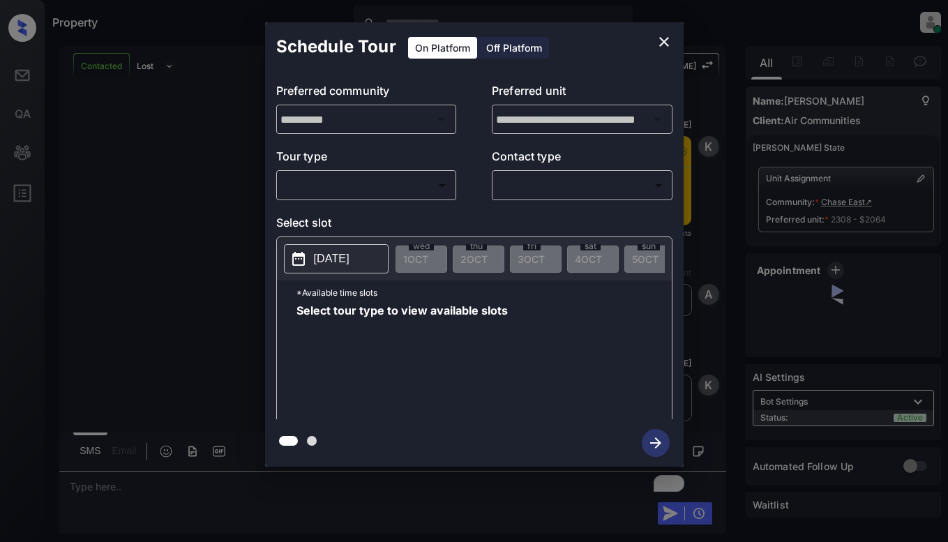
scroll to position [2052, 0]
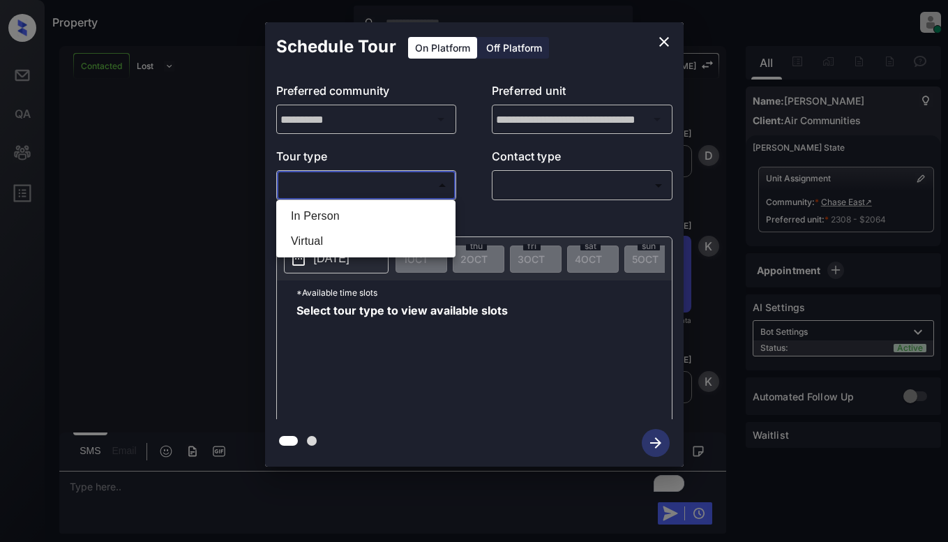
click at [392, 196] on body "Property [PERSON_NAME] Online Set yourself offline Set yourself on break Profil…" at bounding box center [474, 271] width 948 height 542
click at [391, 221] on li "In Person" at bounding box center [366, 216] width 172 height 25
type input "********"
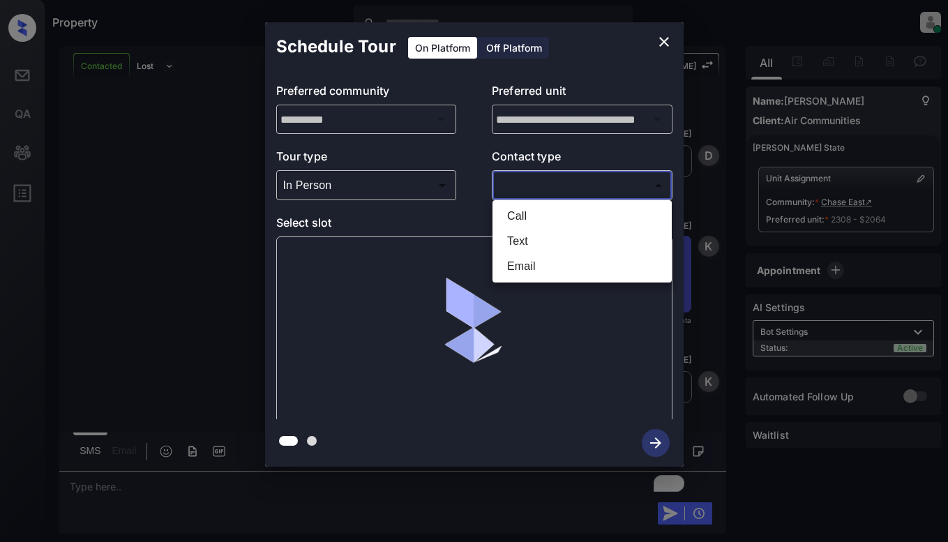
click at [534, 193] on body "Property Dominic Ceralde Online Set yourself offline Set yourself on break Prof…" at bounding box center [474, 271] width 948 height 542
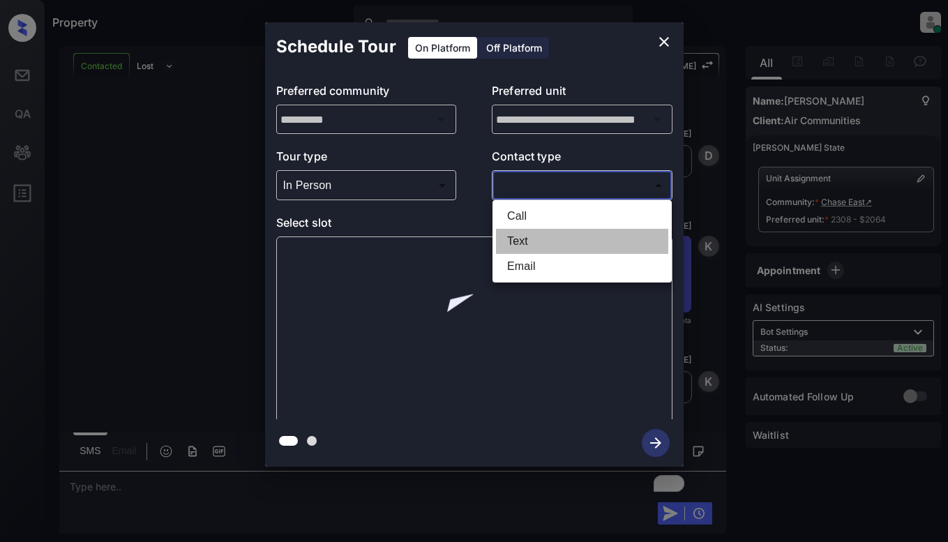
click at [535, 243] on li "Text" at bounding box center [582, 241] width 172 height 25
type input "****"
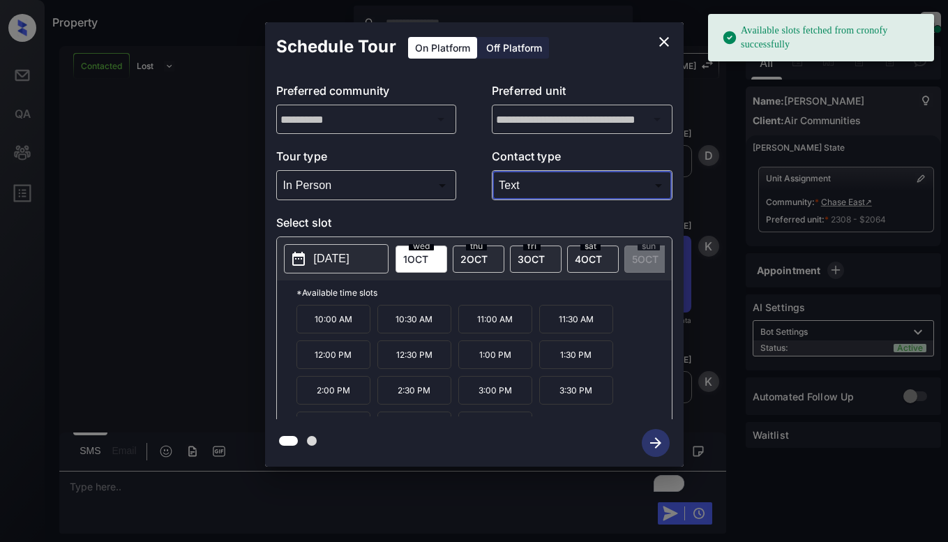
click at [318, 262] on p "[DATE]" at bounding box center [332, 258] width 36 height 17
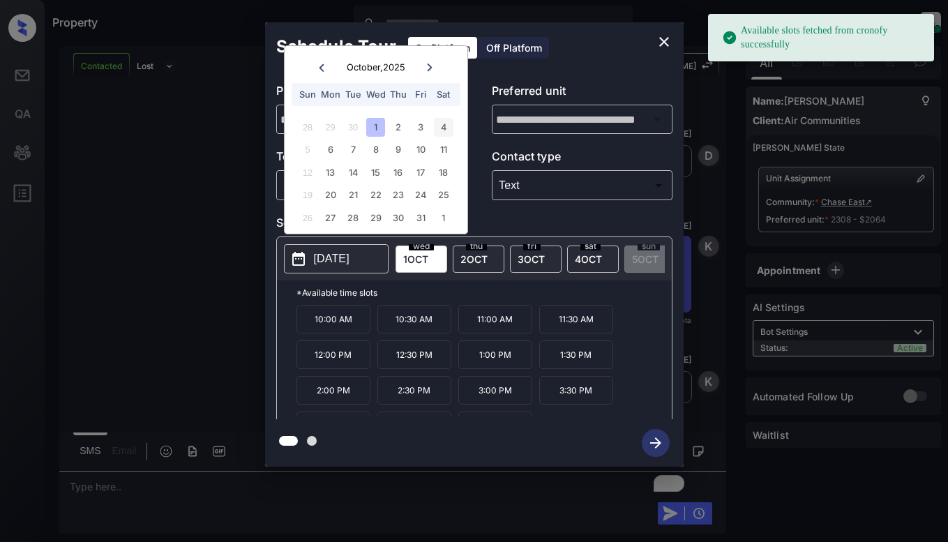
click at [443, 125] on div "4" at bounding box center [443, 127] width 19 height 19
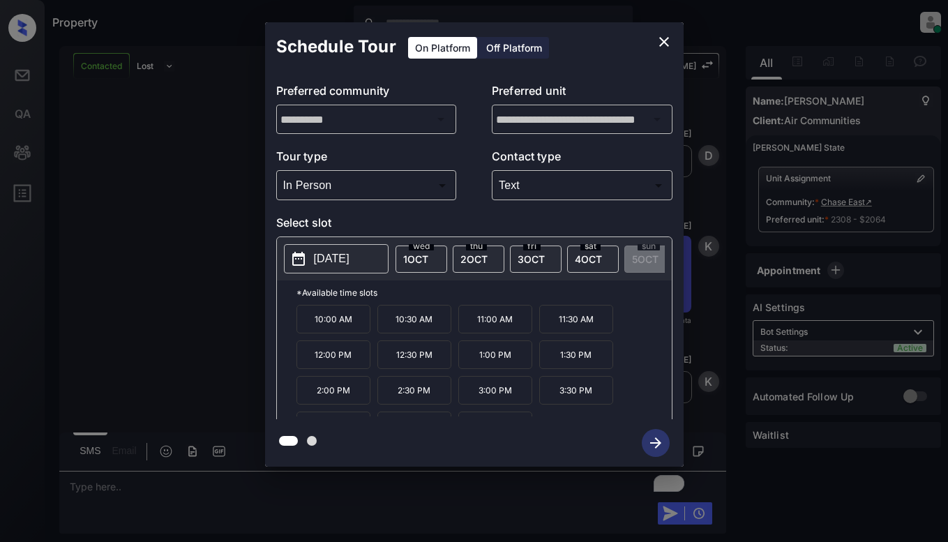
click at [333, 368] on p "12:00 PM" at bounding box center [333, 354] width 74 height 29
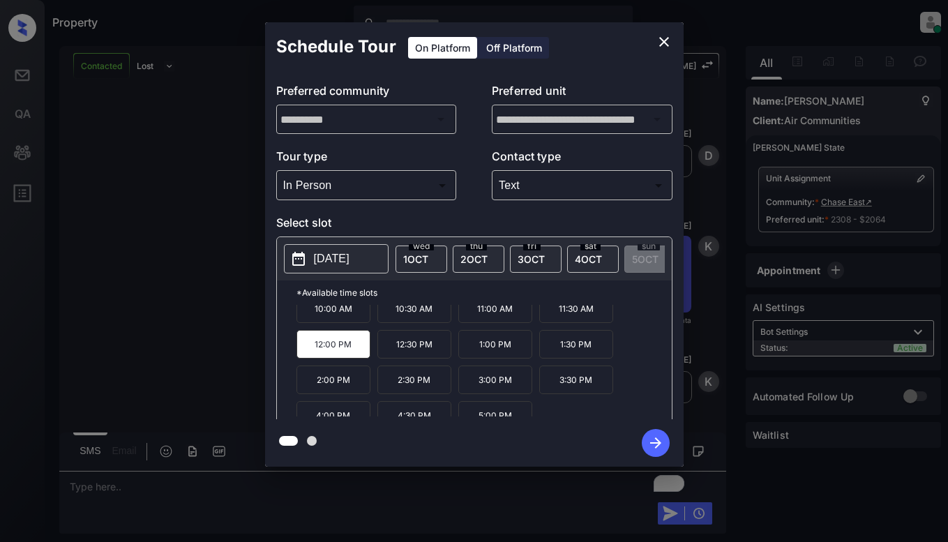
scroll to position [24, 0]
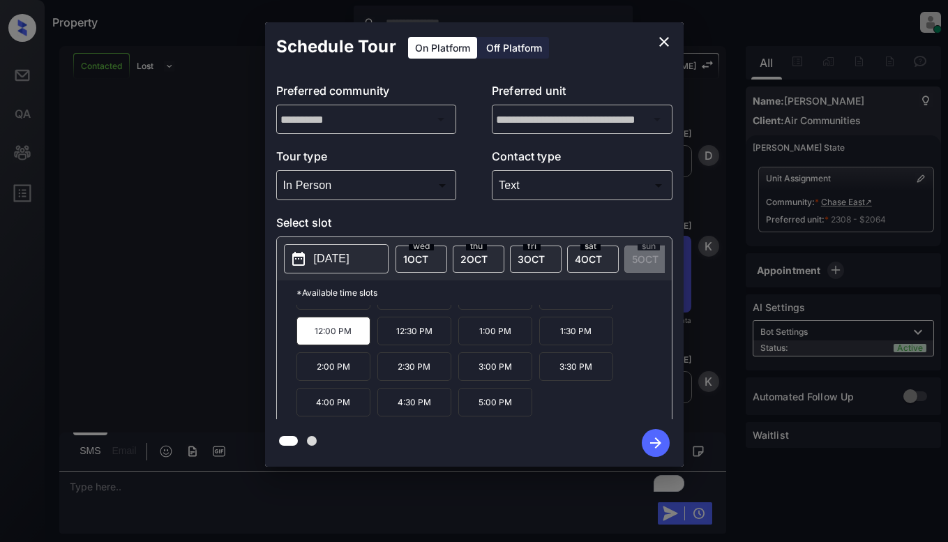
click at [179, 299] on div "**********" at bounding box center [474, 244] width 948 height 489
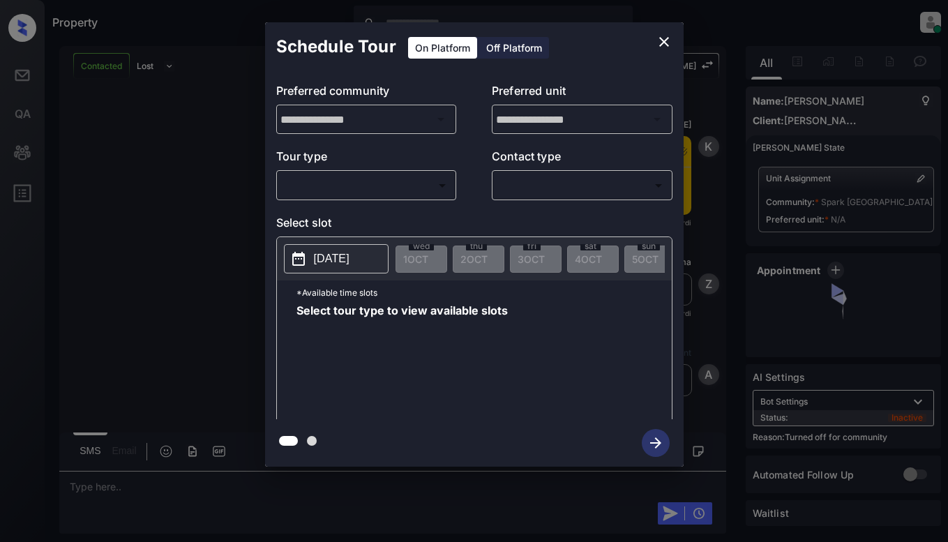
scroll to position [2211, 0]
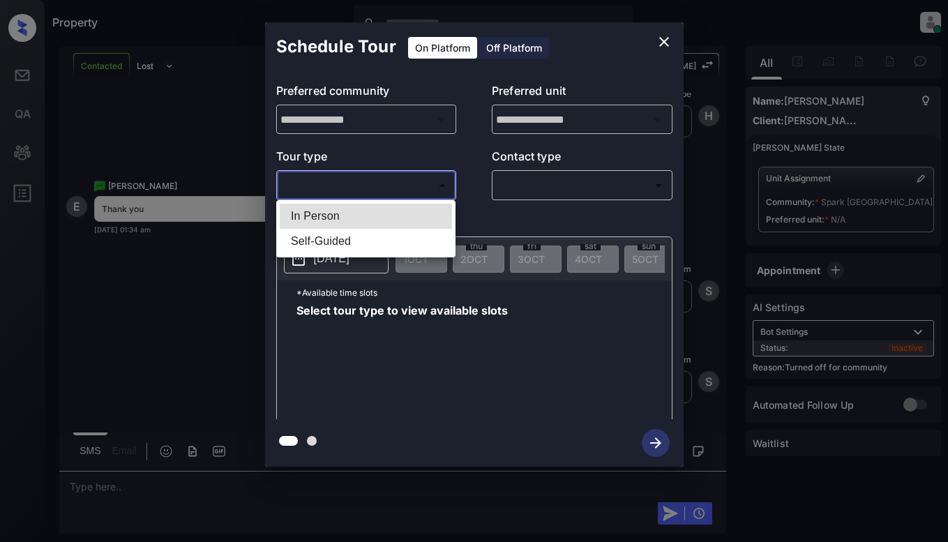
click at [423, 184] on body "Property [PERSON_NAME] Online Set yourself offline Set yourself on break Profil…" at bounding box center [474, 271] width 948 height 542
click at [408, 220] on li "In Person" at bounding box center [366, 216] width 172 height 25
type input "********"
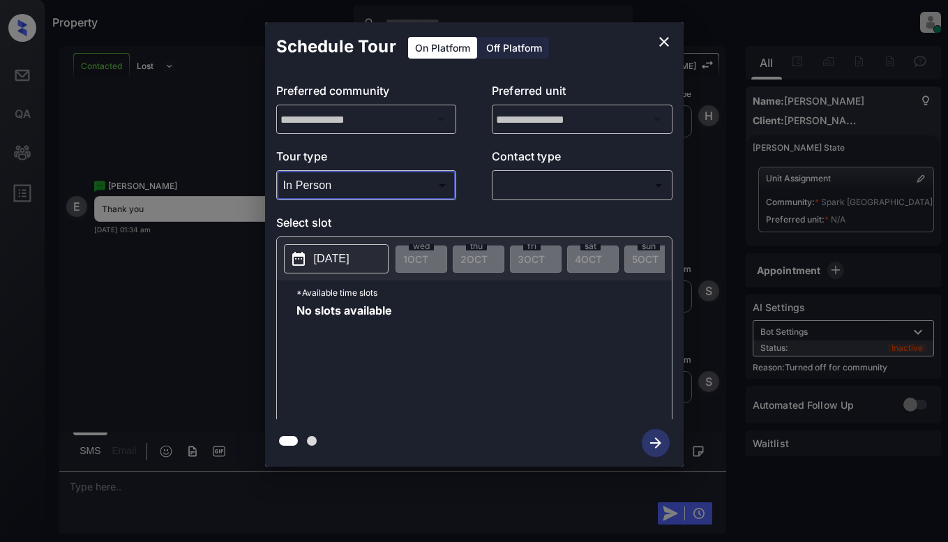
click at [670, 43] on icon "close" at bounding box center [664, 41] width 17 height 17
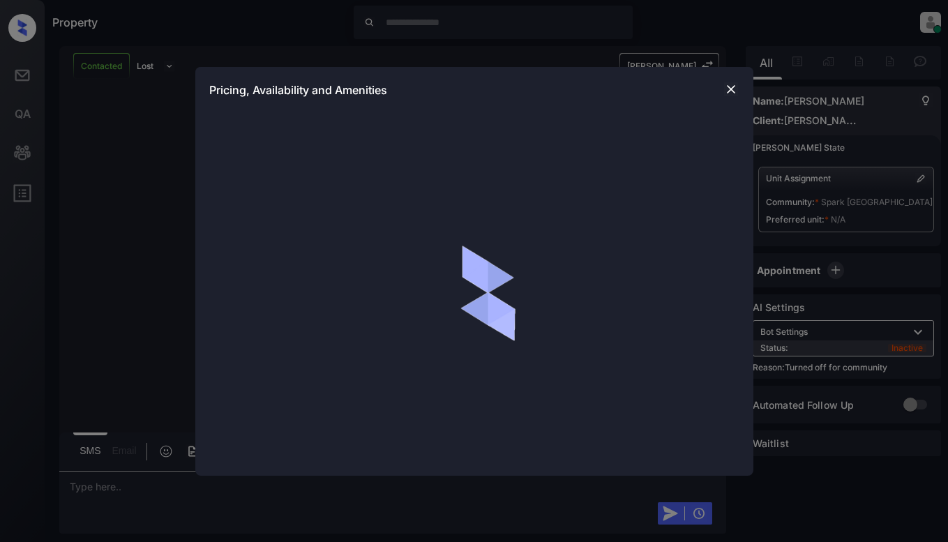
scroll to position [2741, 0]
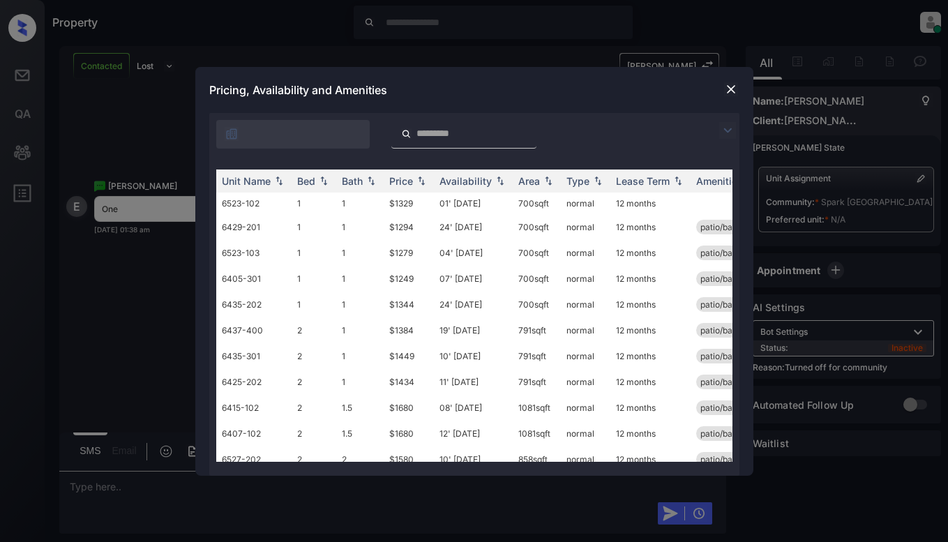
click at [728, 130] on img at bounding box center [727, 130] width 17 height 17
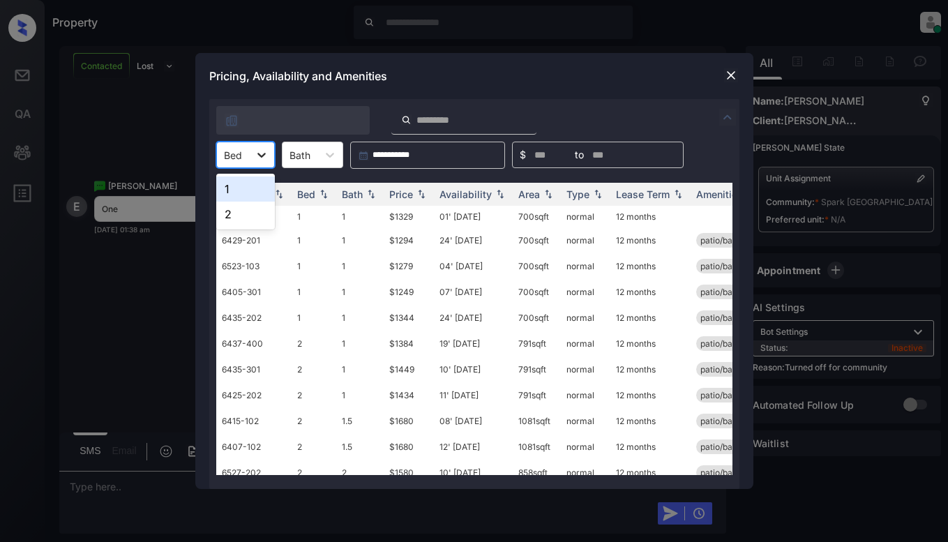
click at [266, 156] on icon at bounding box center [262, 155] width 14 height 14
click at [245, 195] on div "1" at bounding box center [245, 188] width 59 height 25
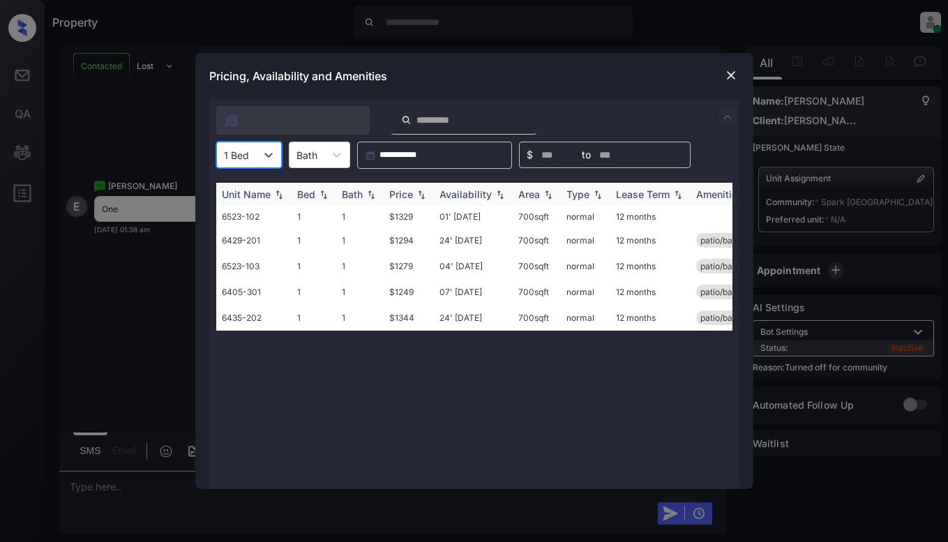
click at [414, 193] on div "Price" at bounding box center [408, 194] width 39 height 12
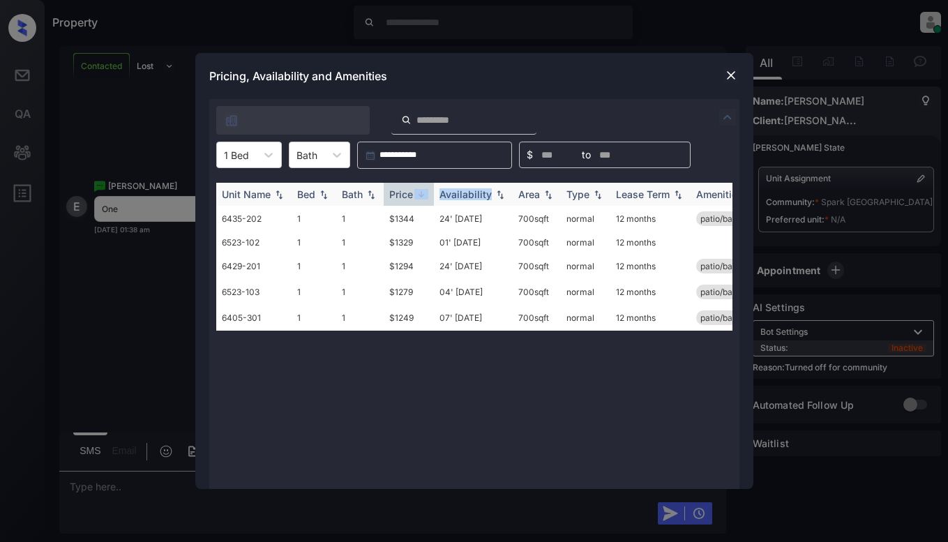
click at [414, 193] on div "Price" at bounding box center [408, 194] width 39 height 12
click at [415, 218] on td "$1249" at bounding box center [409, 219] width 50 height 26
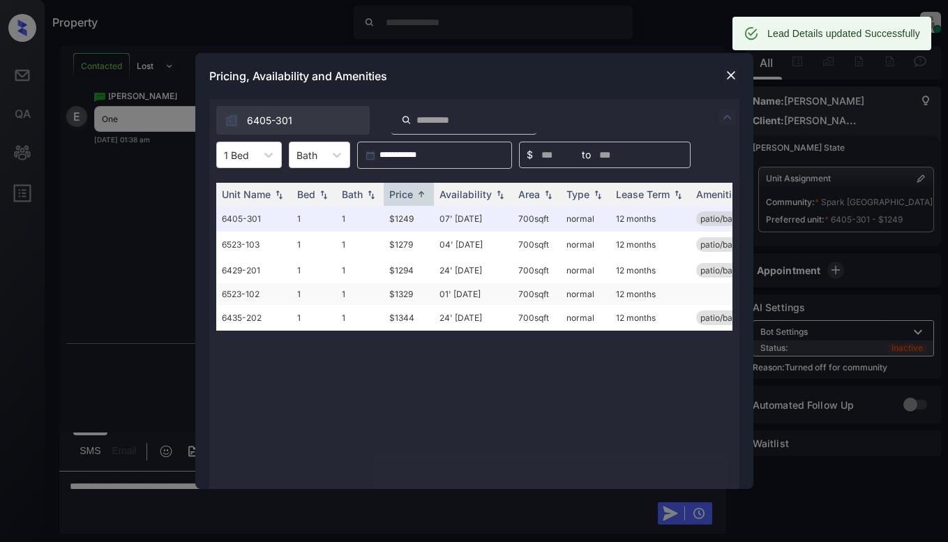
scroll to position [2831, 0]
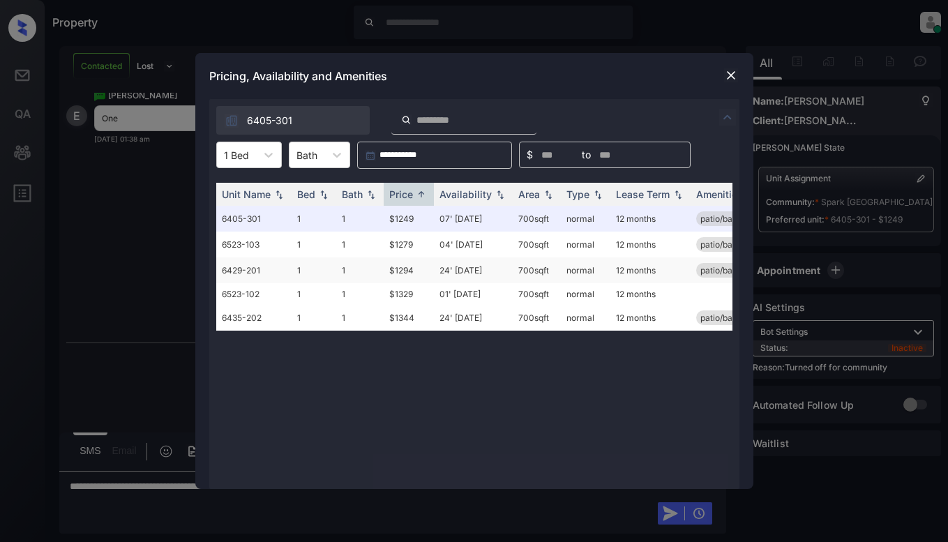
click at [413, 274] on td "$1294" at bounding box center [409, 270] width 50 height 26
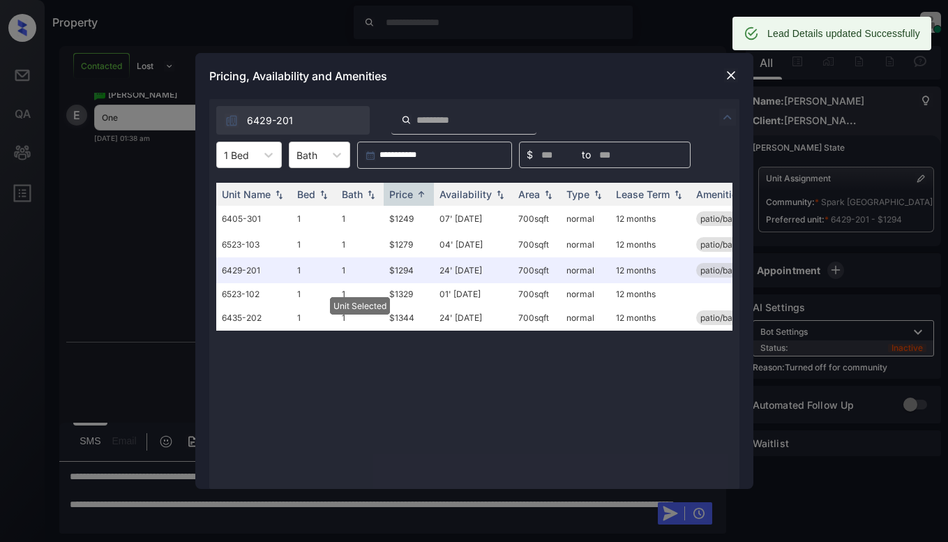
scroll to position [2922, 0]
click at [731, 67] on div at bounding box center [731, 75] width 17 height 17
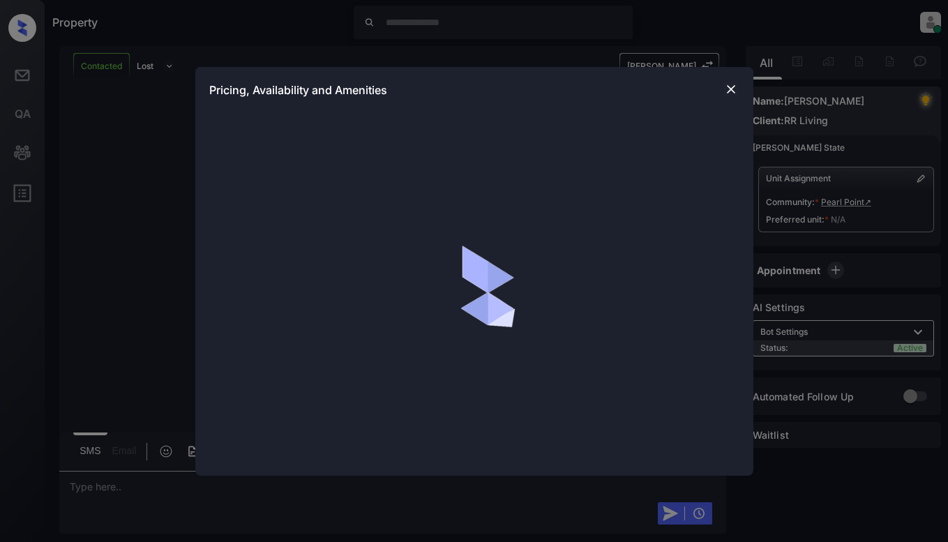
scroll to position [729, 0]
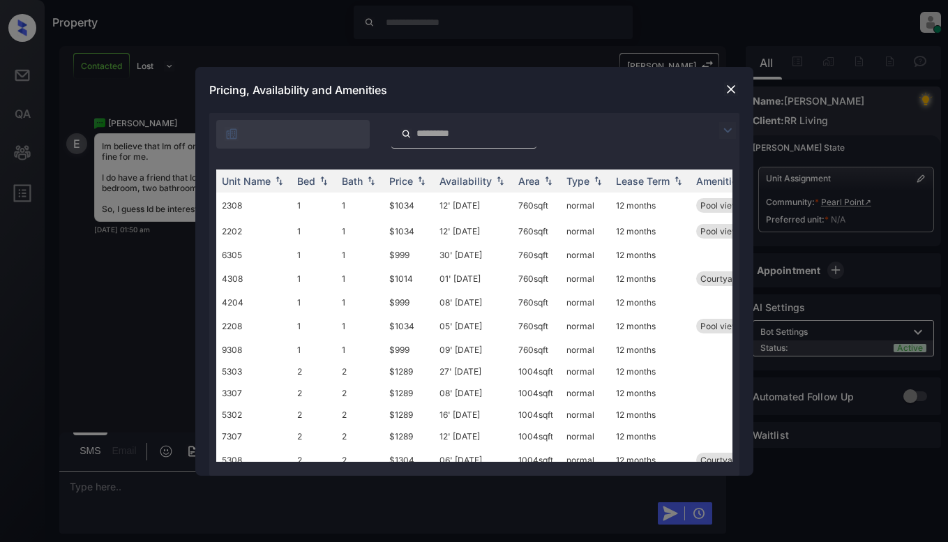
click at [726, 132] on img at bounding box center [727, 130] width 17 height 17
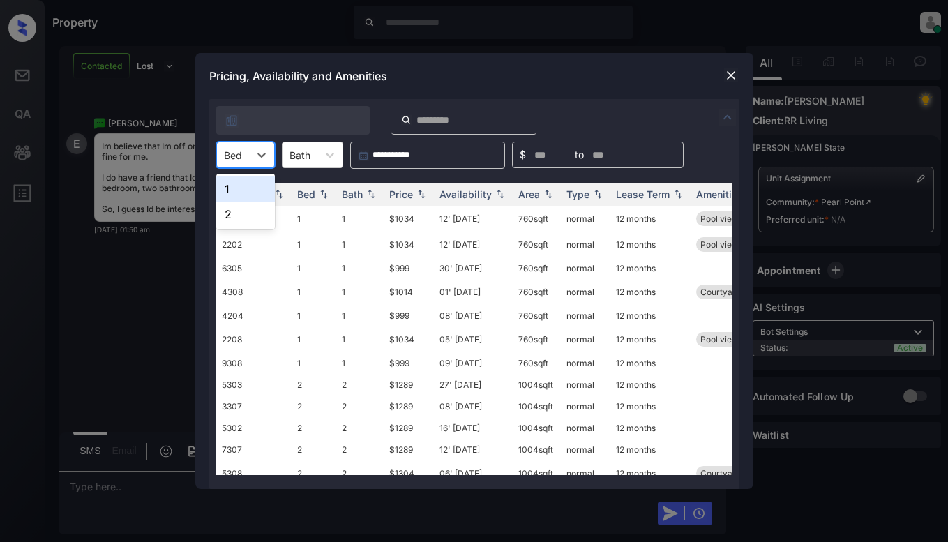
click at [244, 152] on div "Bed" at bounding box center [233, 155] width 32 height 20
click at [236, 195] on div "1" at bounding box center [245, 188] width 59 height 25
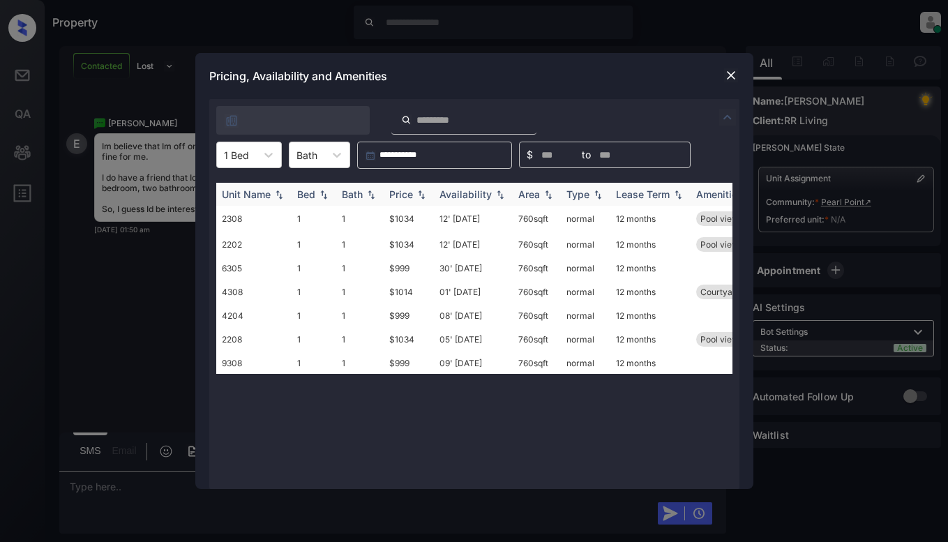
click at [410, 191] on div "Price" at bounding box center [401, 194] width 24 height 12
click at [410, 190] on div "Price" at bounding box center [401, 194] width 24 height 12
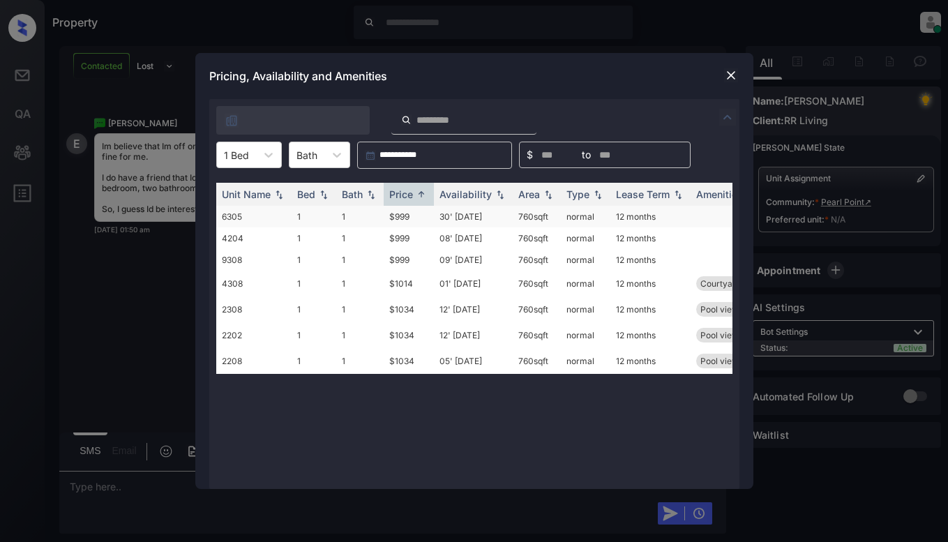
click at [408, 215] on td "$999" at bounding box center [409, 217] width 50 height 22
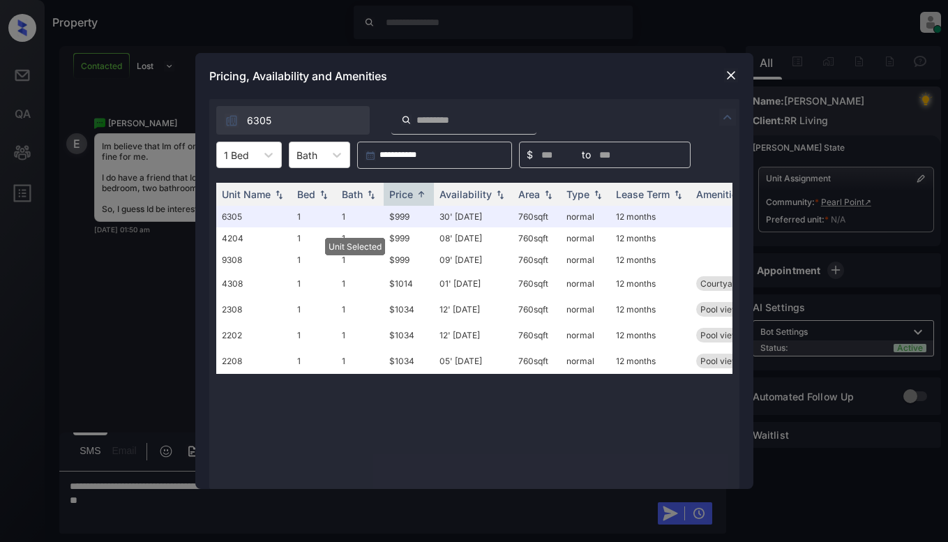
click at [729, 70] on img at bounding box center [731, 75] width 14 height 14
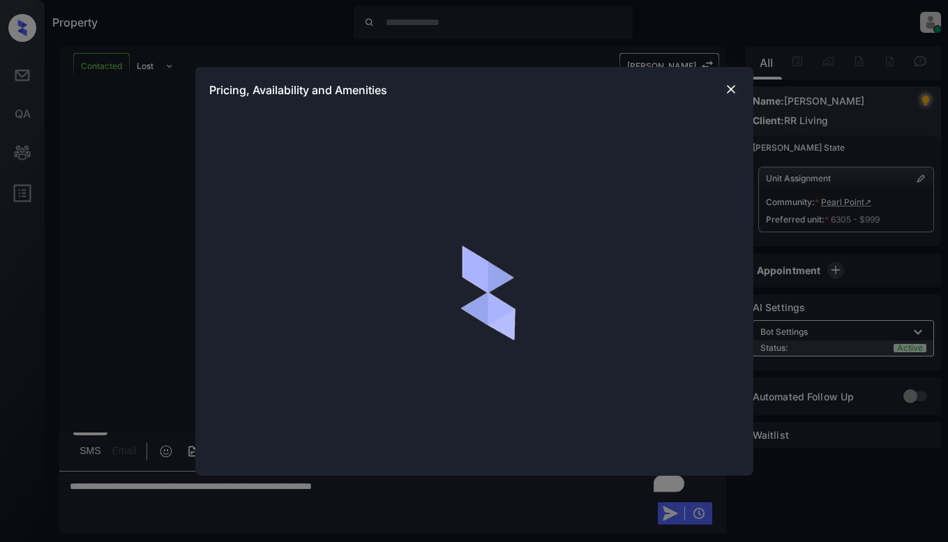
scroll to position [820, 0]
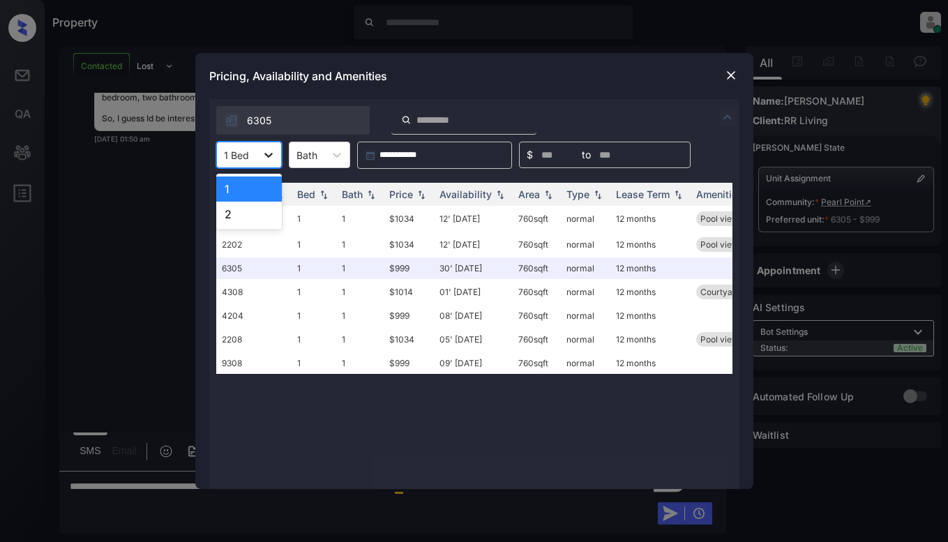
click at [265, 154] on icon at bounding box center [268, 155] width 8 height 5
click at [250, 210] on div "2" at bounding box center [249, 214] width 66 height 25
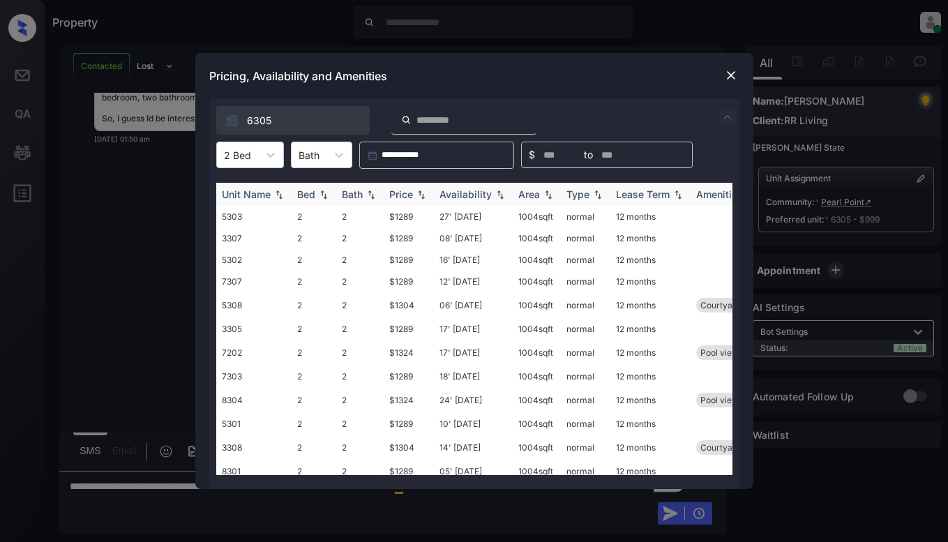
click at [394, 195] on div "Price" at bounding box center [401, 194] width 24 height 12
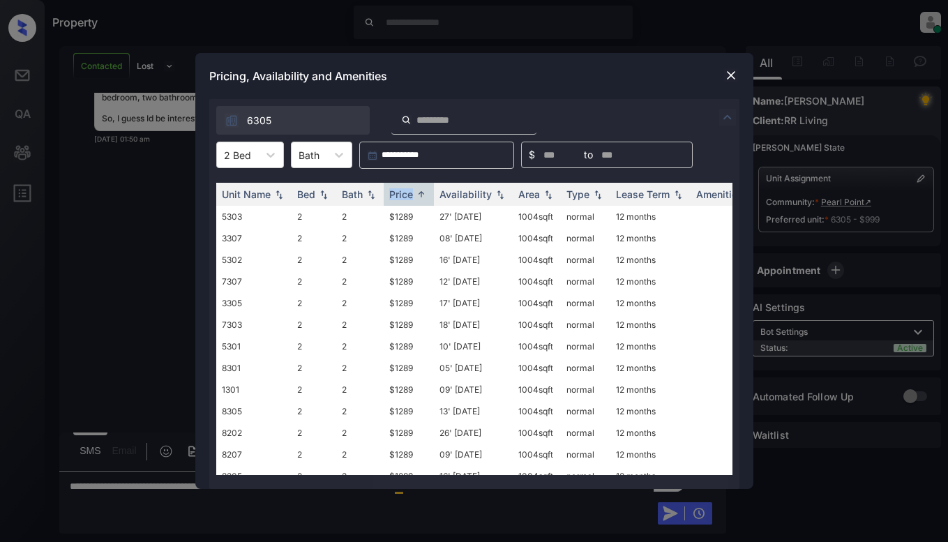
click at [735, 78] on img at bounding box center [731, 75] width 14 height 14
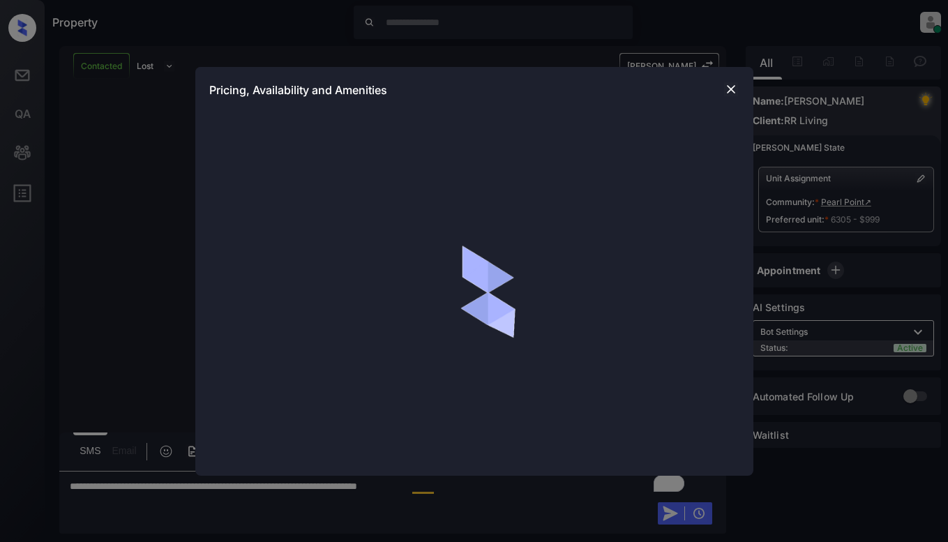
scroll to position [820, 0]
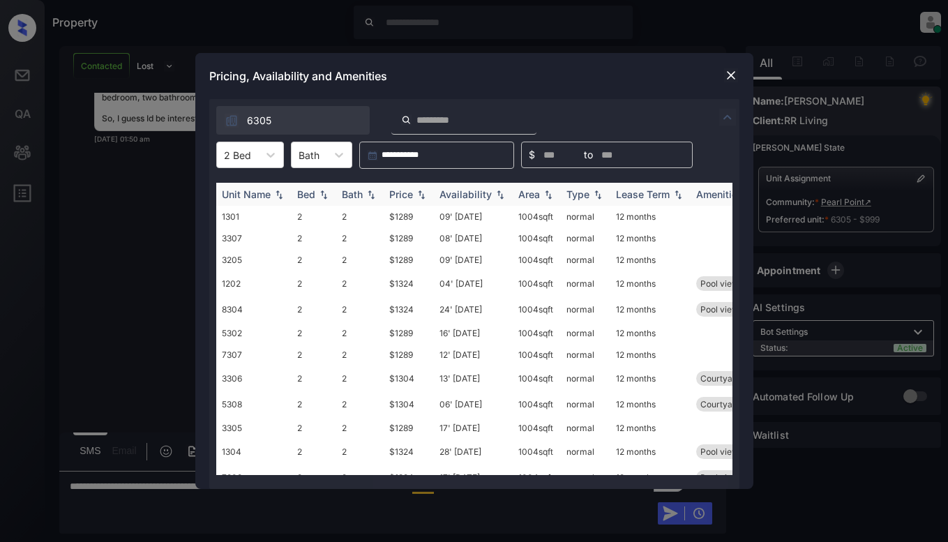
click at [408, 195] on div "Price" at bounding box center [401, 194] width 24 height 12
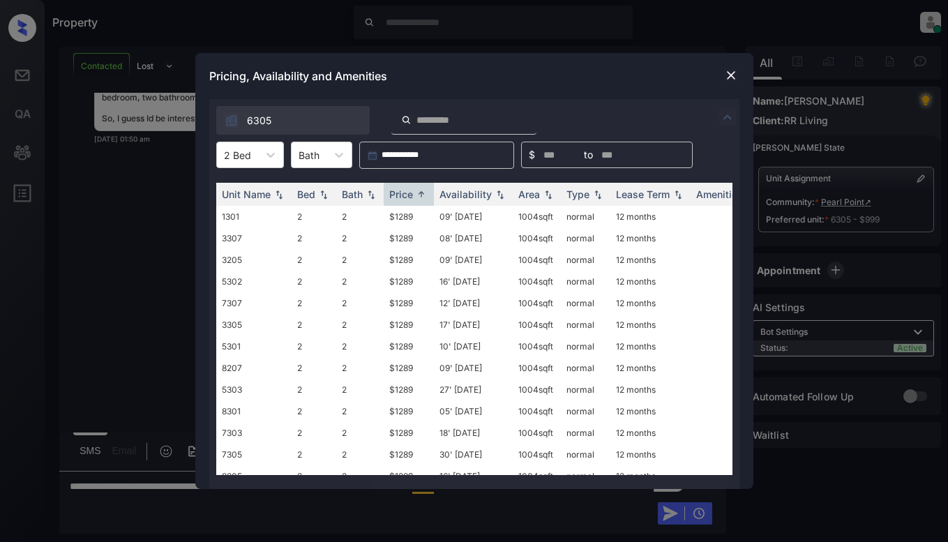
click at [730, 68] on div at bounding box center [731, 75] width 17 height 17
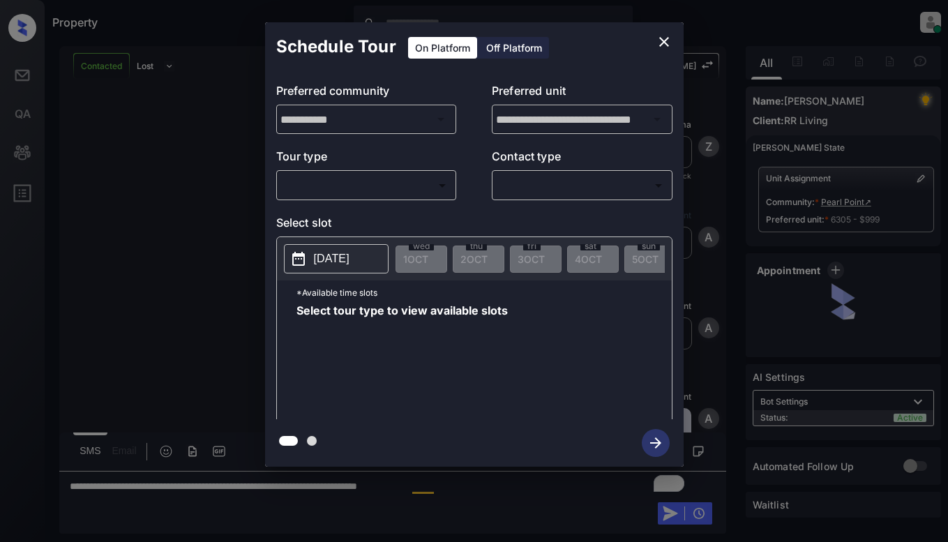
scroll to position [471, 0]
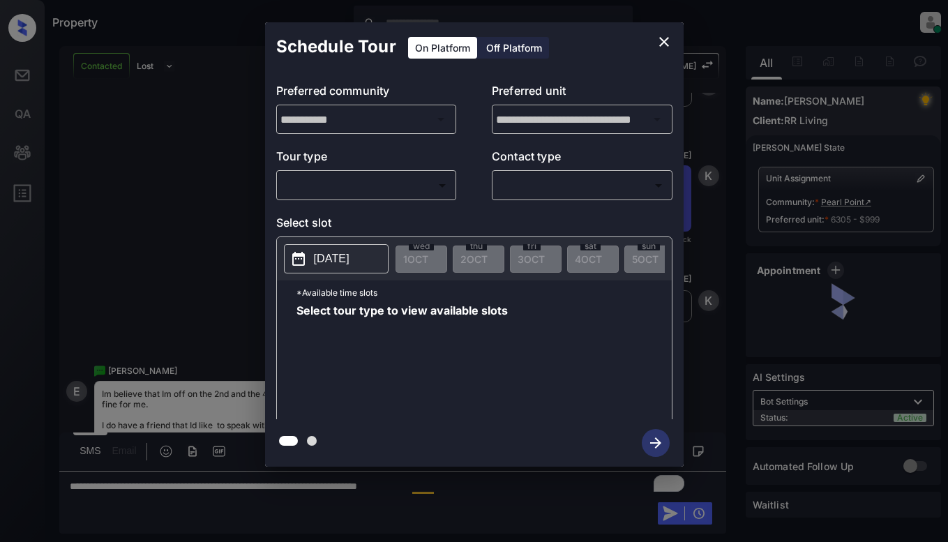
click at [355, 184] on body "Property [PERSON_NAME] Online Set yourself offline Set yourself on break Profil…" at bounding box center [474, 271] width 948 height 542
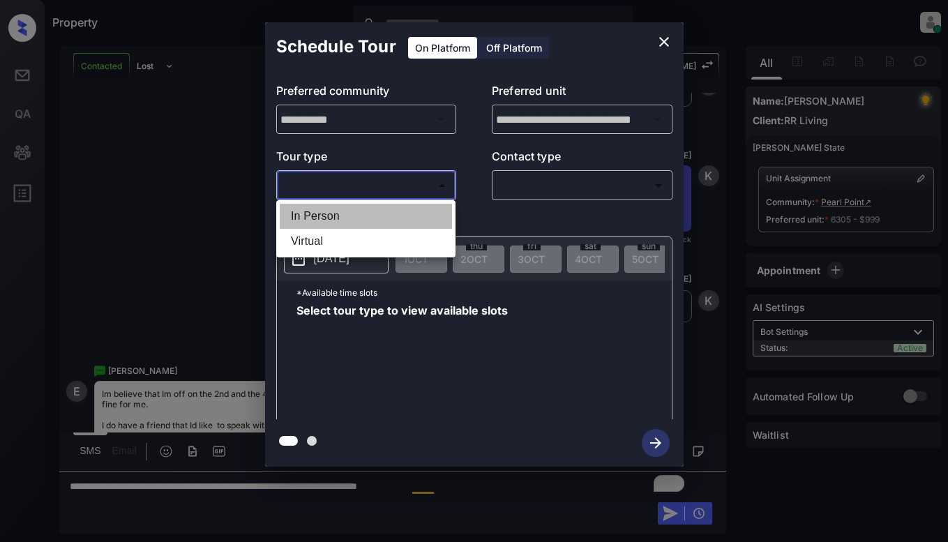
click at [350, 213] on li "In Person" at bounding box center [366, 216] width 172 height 25
type input "********"
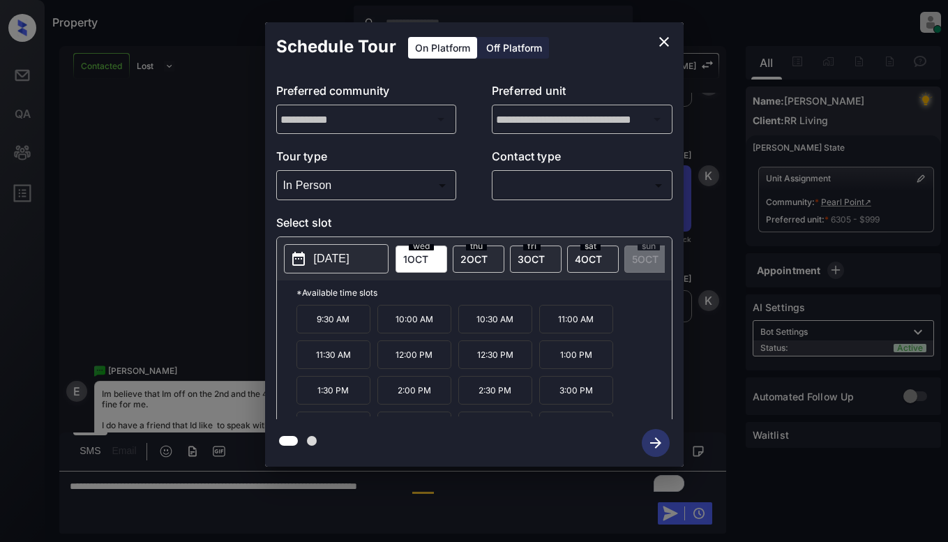
scroll to position [24, 0]
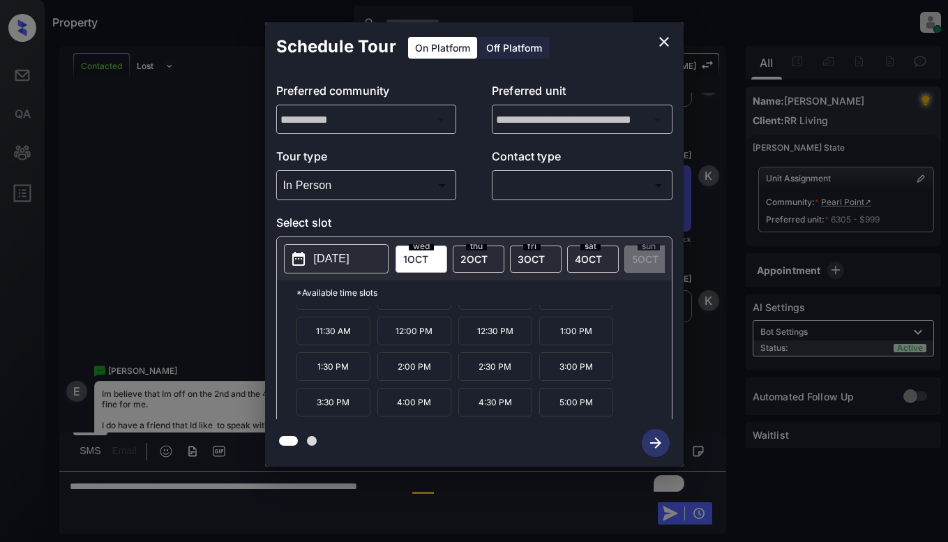
click at [151, 199] on div "**********" at bounding box center [474, 244] width 948 height 489
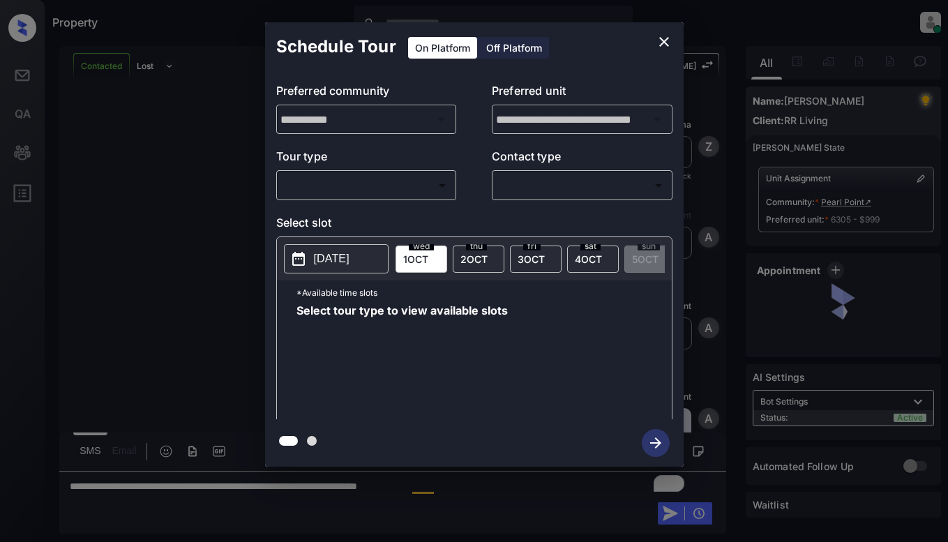
scroll to position [471, 0]
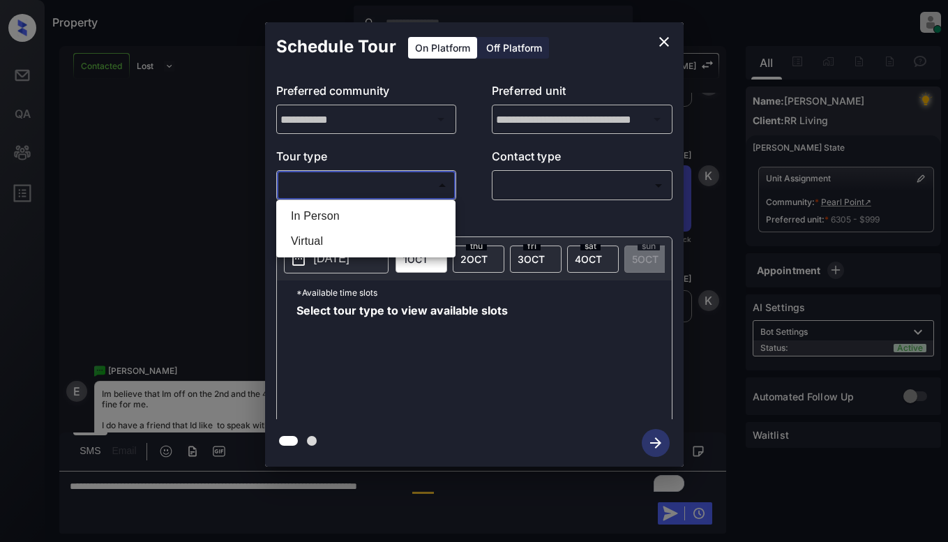
click at [375, 179] on body "Property [PERSON_NAME] Online Set yourself offline Set yourself on break Profil…" at bounding box center [474, 271] width 948 height 542
click at [380, 206] on li "In Person" at bounding box center [366, 216] width 172 height 25
type input "********"
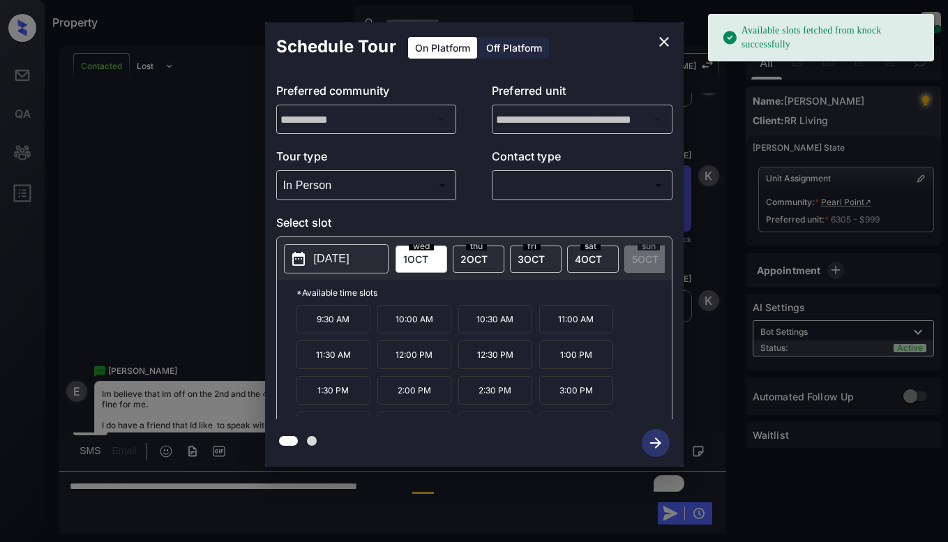
click at [473, 264] on div "[DATE]" at bounding box center [479, 259] width 52 height 27
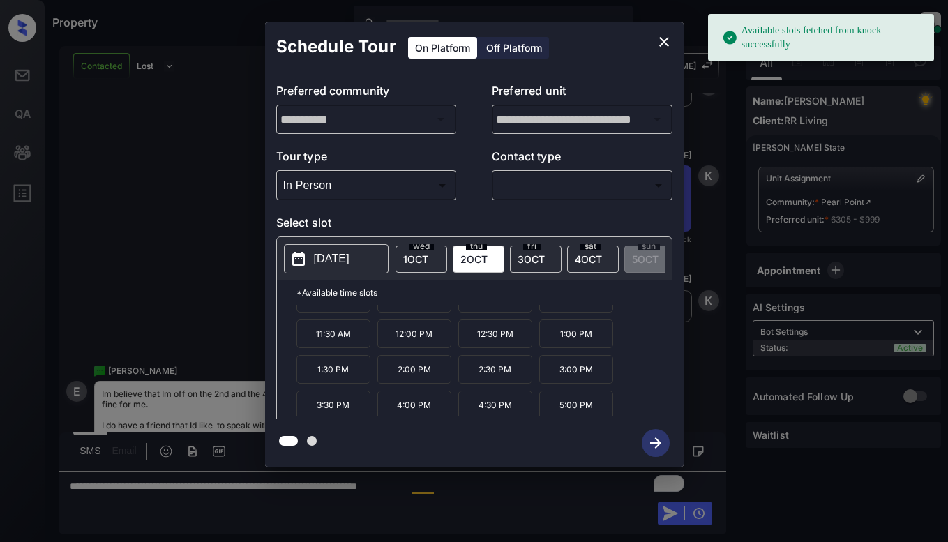
scroll to position [24, 0]
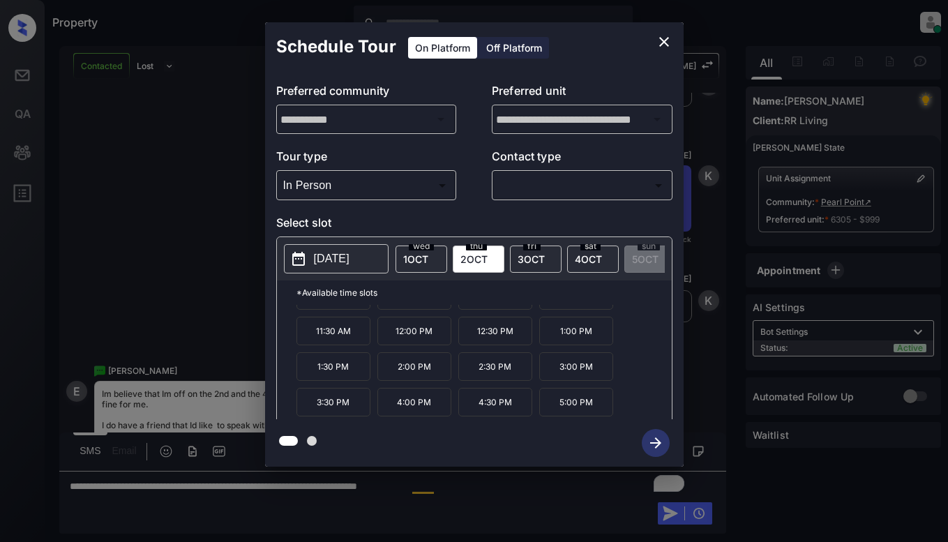
click at [580, 253] on span "[DATE]" at bounding box center [588, 259] width 27 height 12
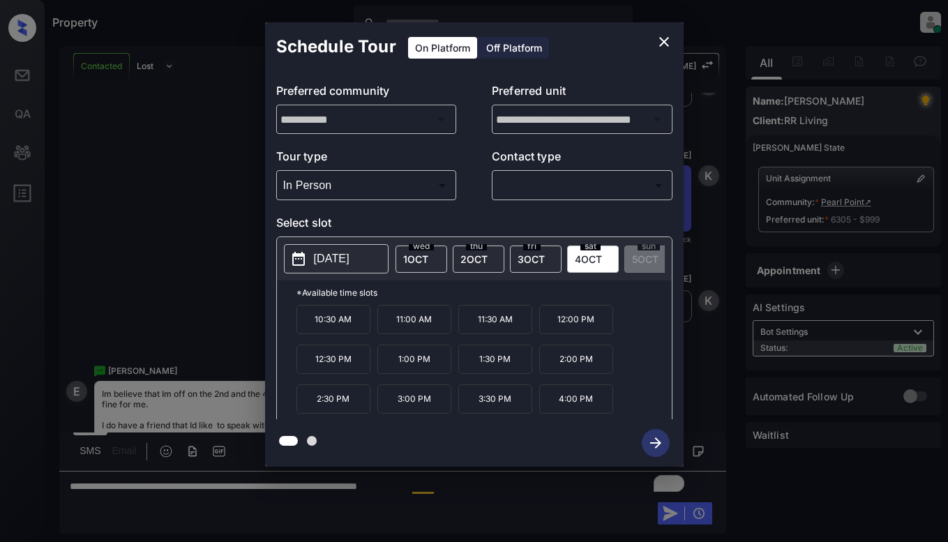
click at [462, 255] on span "[DATE]" at bounding box center [473, 259] width 27 height 12
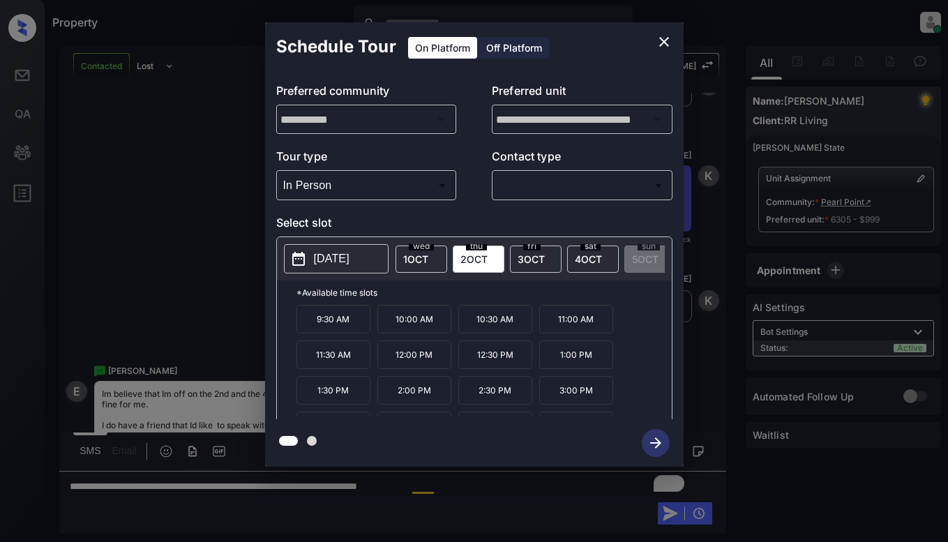
click at [670, 45] on icon "close" at bounding box center [664, 41] width 17 height 17
